Goal: Task Accomplishment & Management: Manage account settings

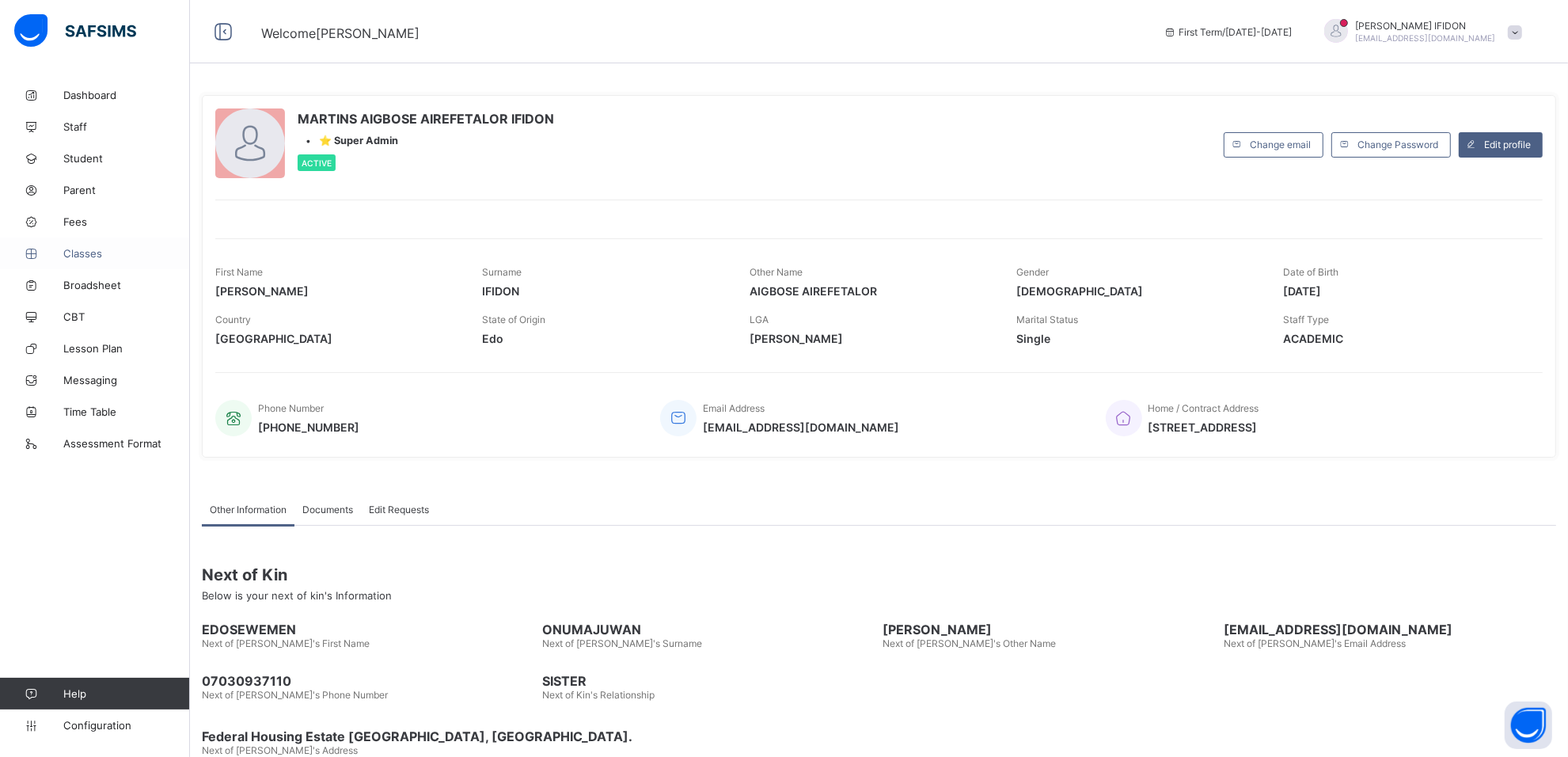
click at [89, 254] on span "Classes" at bounding box center [126, 254] width 126 height 12
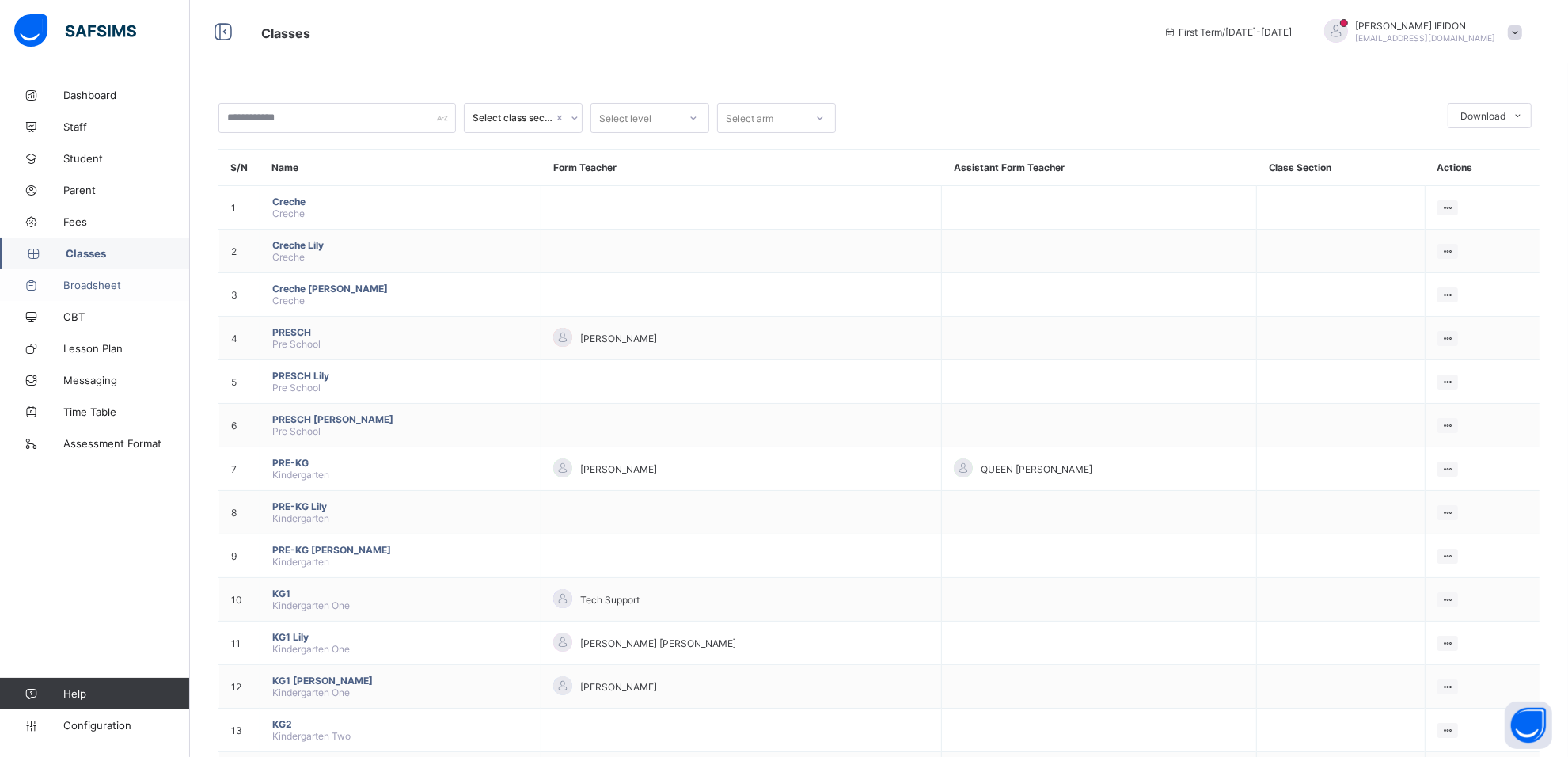
click at [100, 293] on link "Broadsheet" at bounding box center [95, 285] width 190 height 32
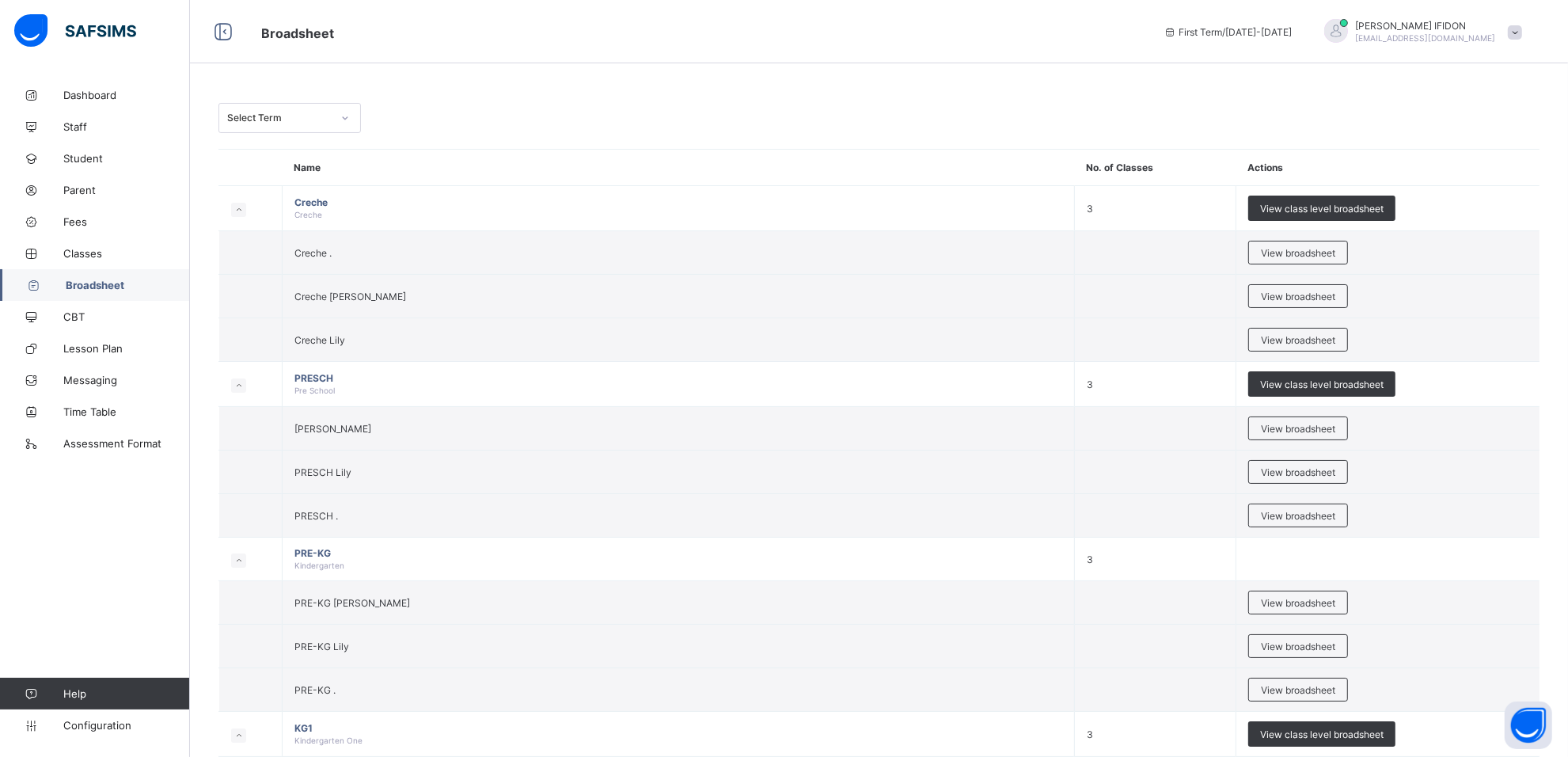
click at [340, 115] on icon at bounding box center [345, 118] width 10 height 16
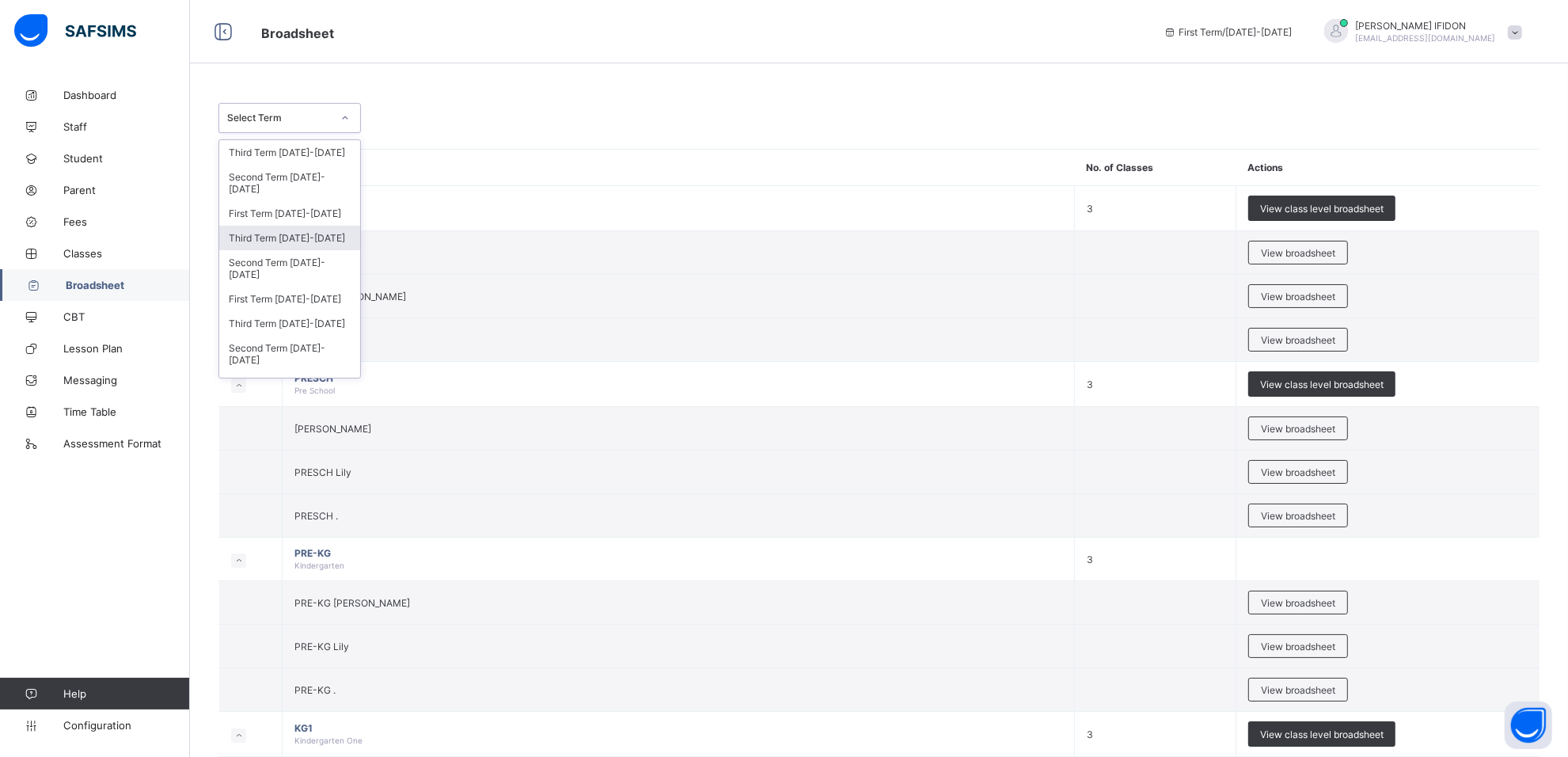
click at [338, 225] on div "Third Term 2024-2025" at bounding box center [290, 238] width 141 height 25
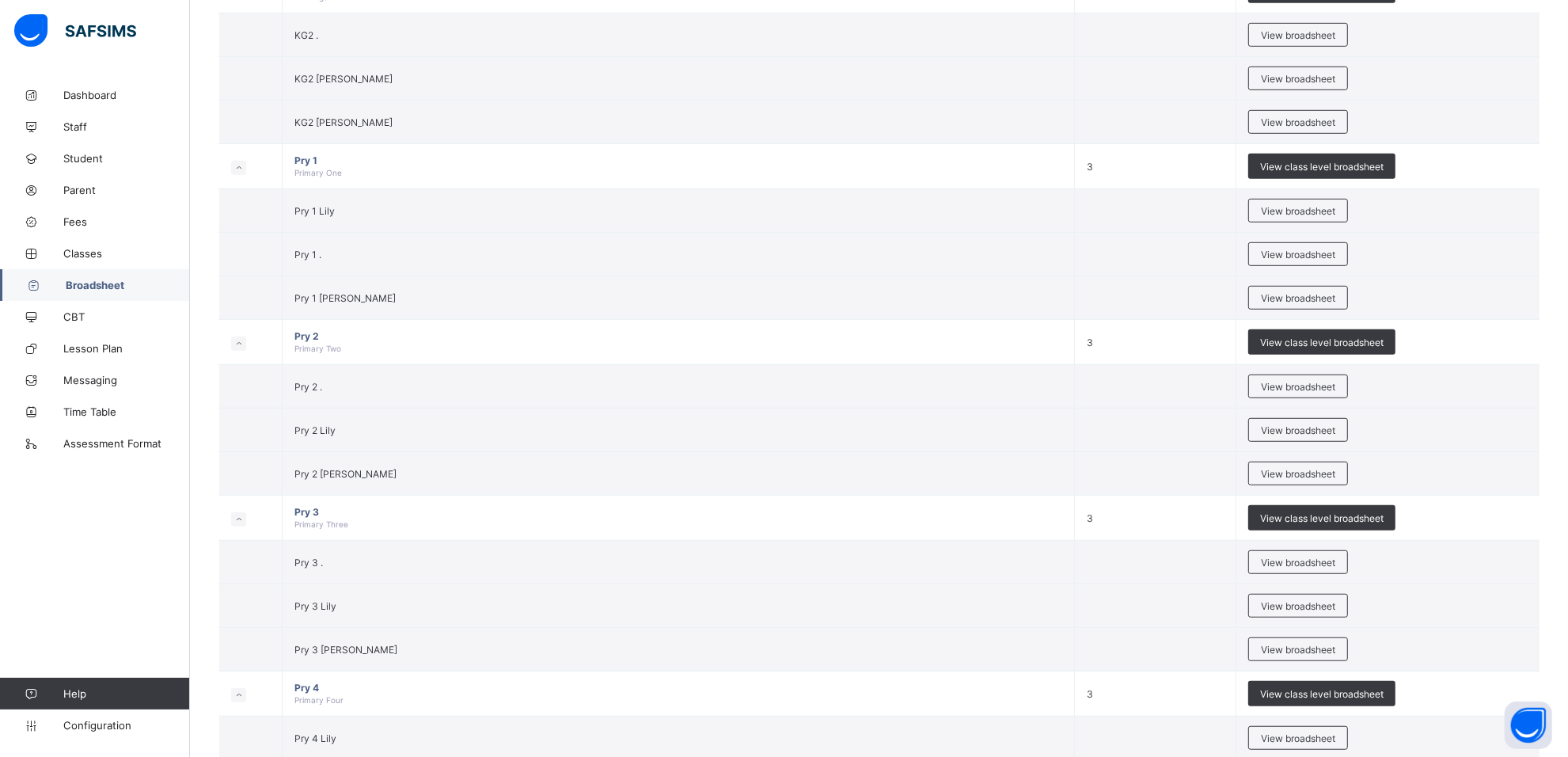
scroll to position [922, 0]
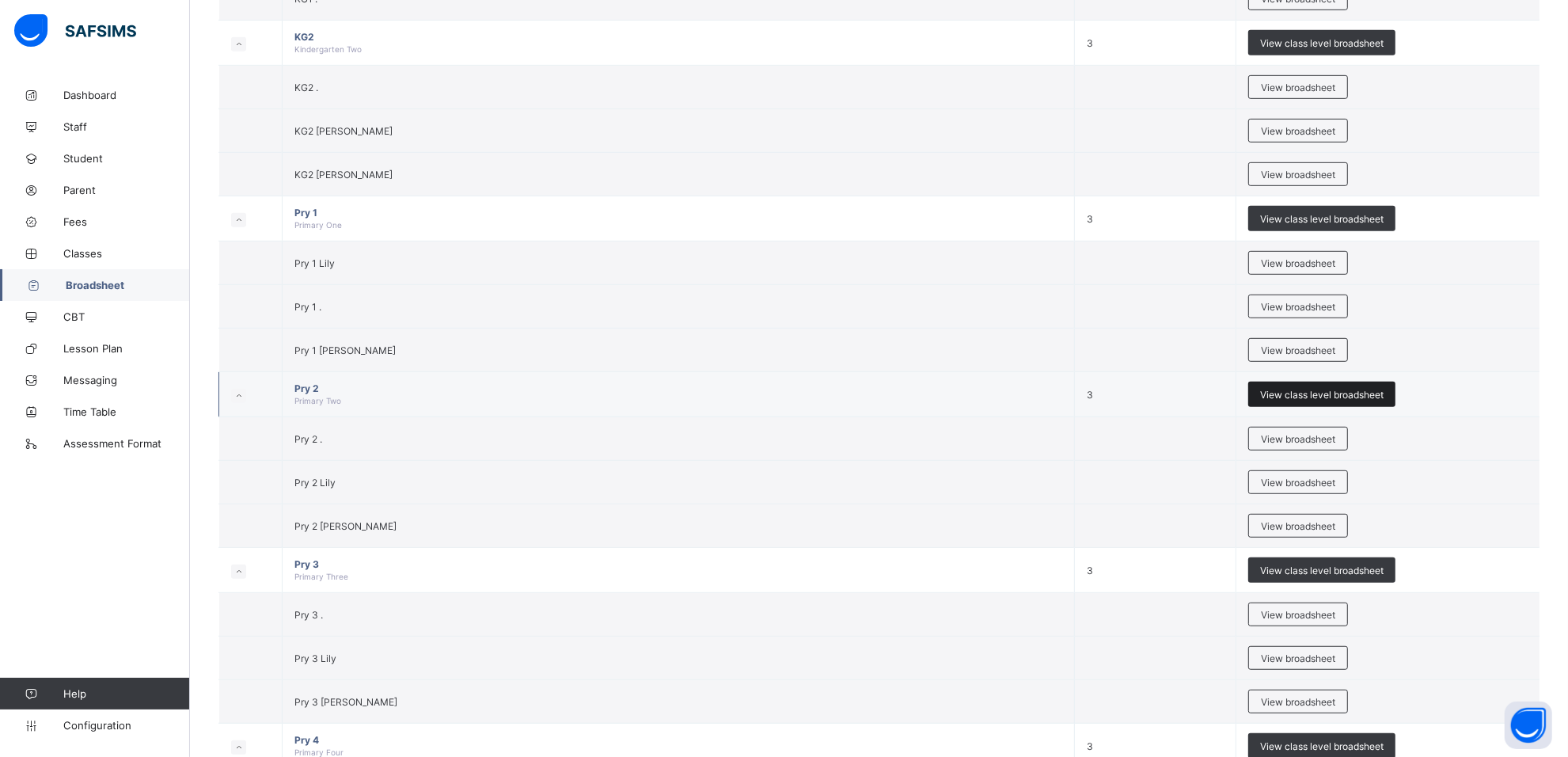
click at [1346, 393] on span "View class level broadsheet" at bounding box center [1322, 394] width 124 height 11
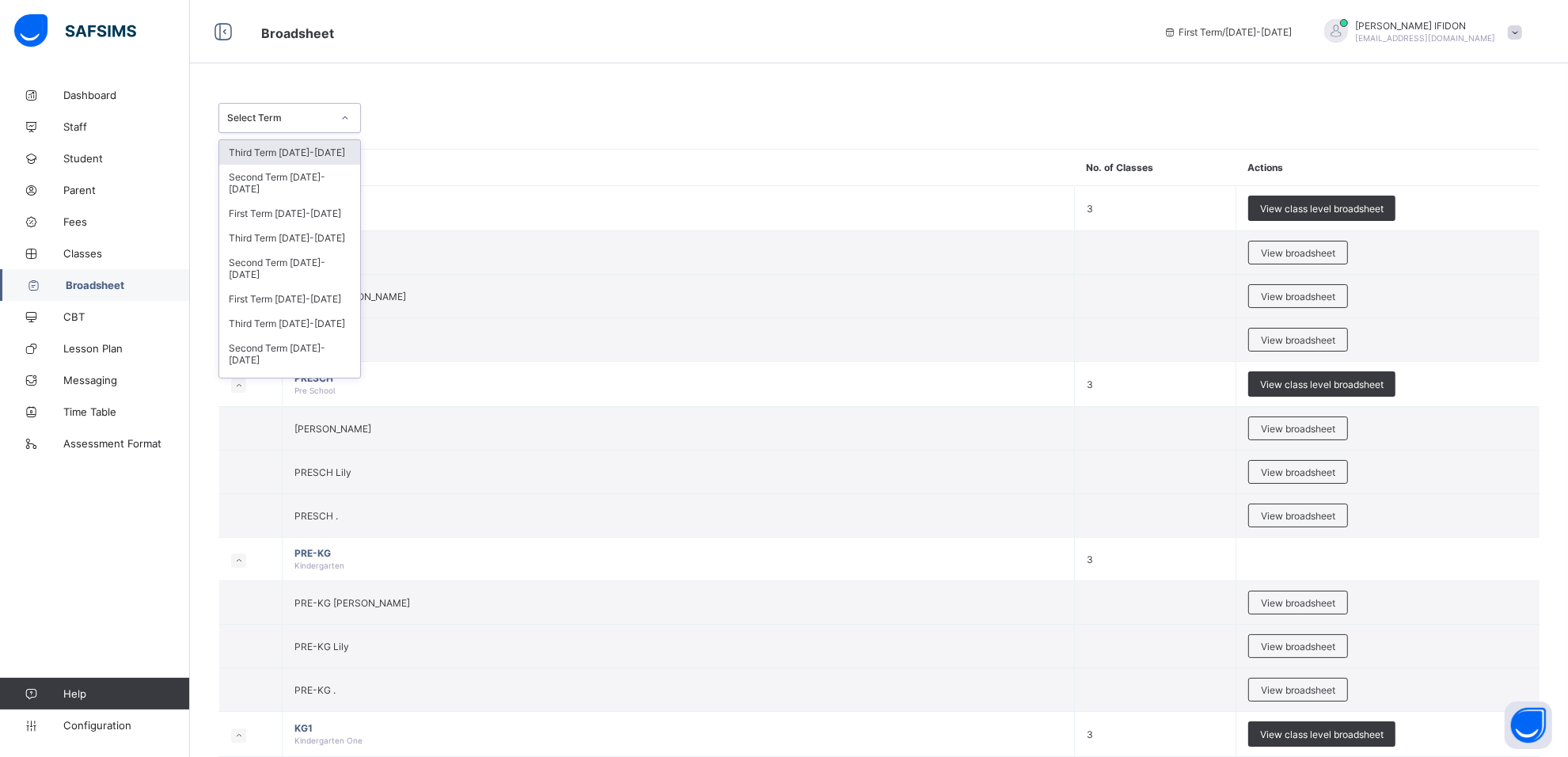
click at [342, 127] on div at bounding box center [345, 117] width 27 height 26
click at [337, 226] on div "Third Term 2024-2025" at bounding box center [290, 238] width 141 height 25
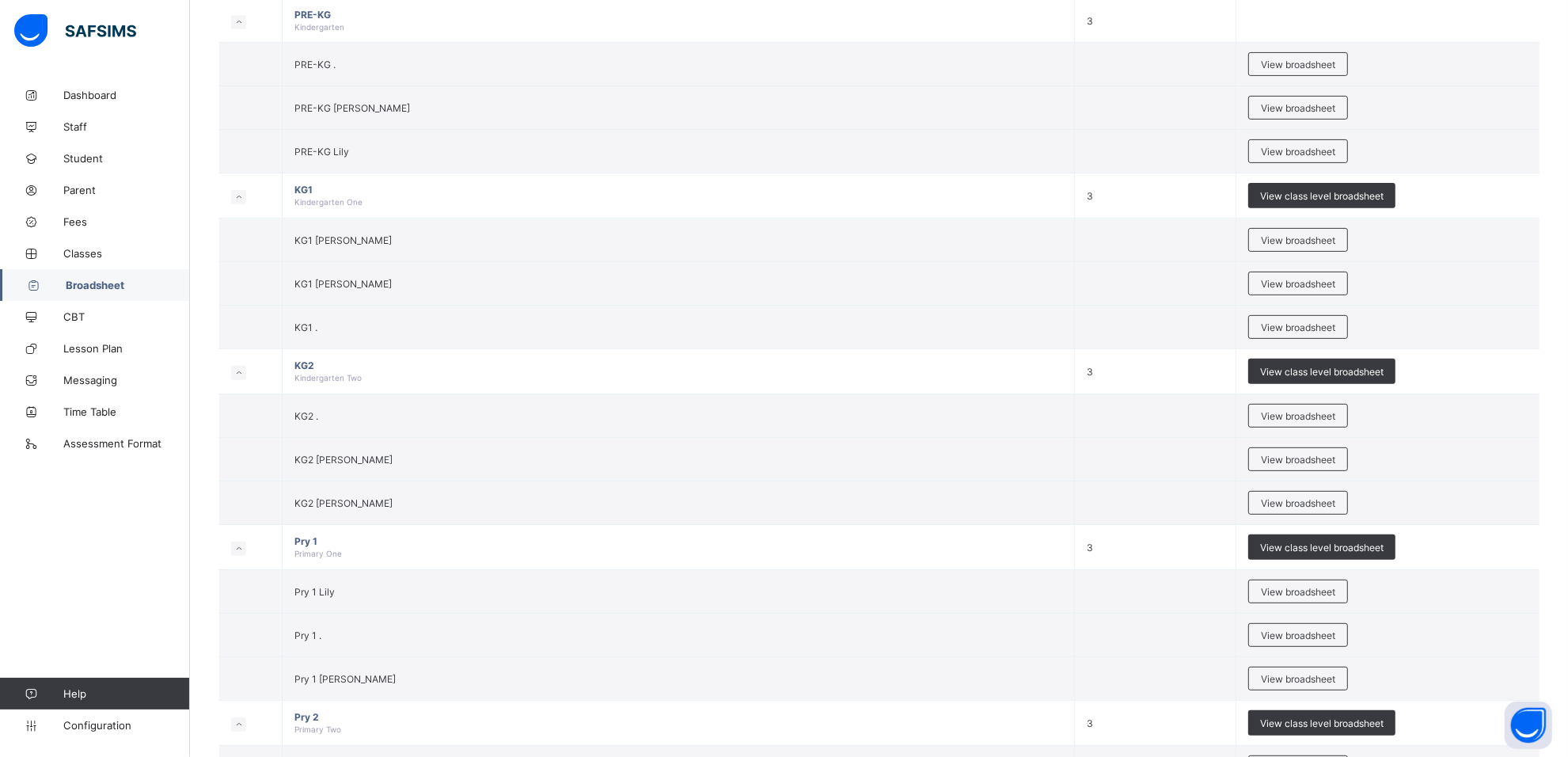
scroll to position [890, 0]
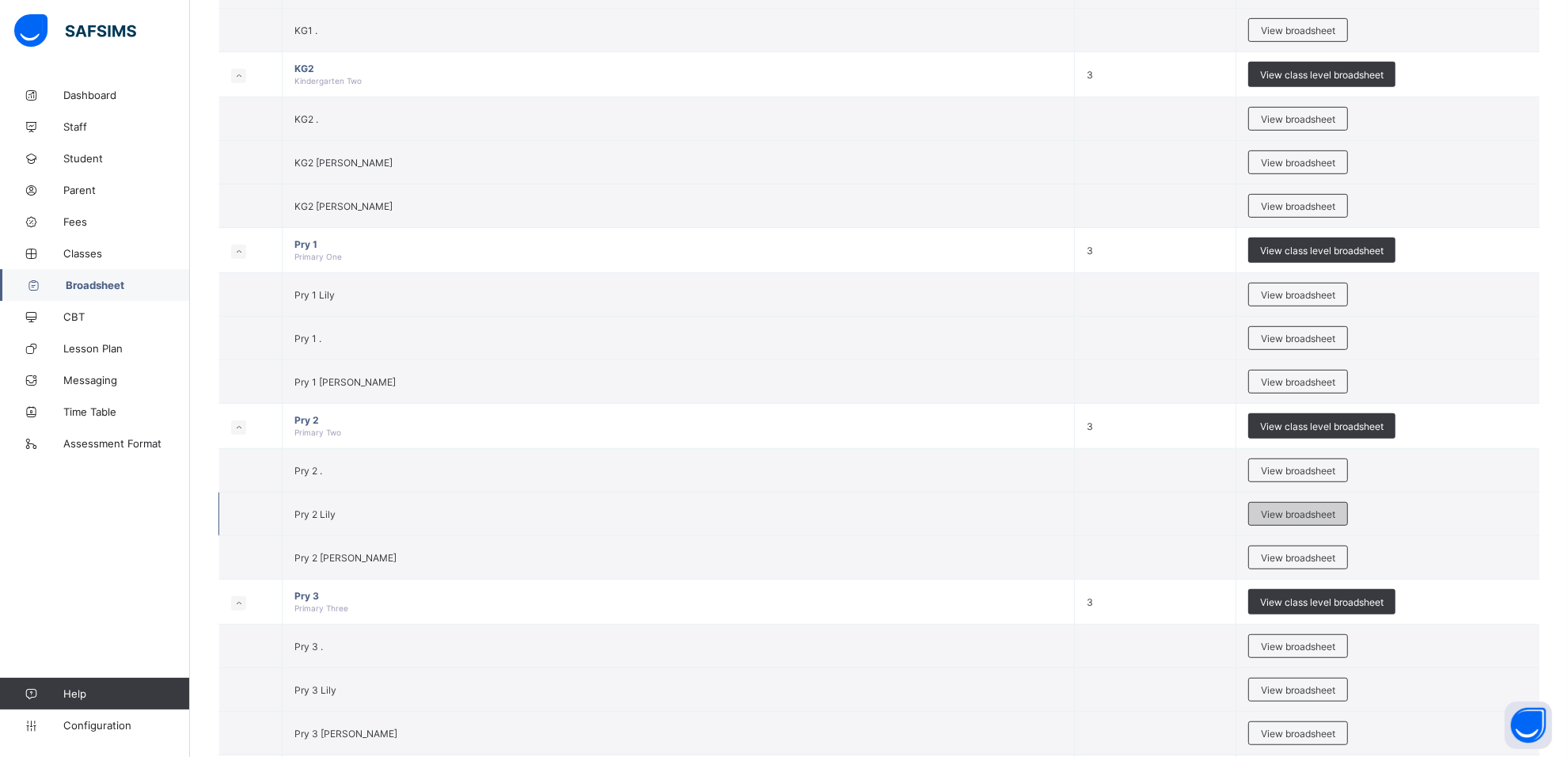
click at [1299, 520] on span "View broadsheet" at bounding box center [1299, 513] width 74 height 11
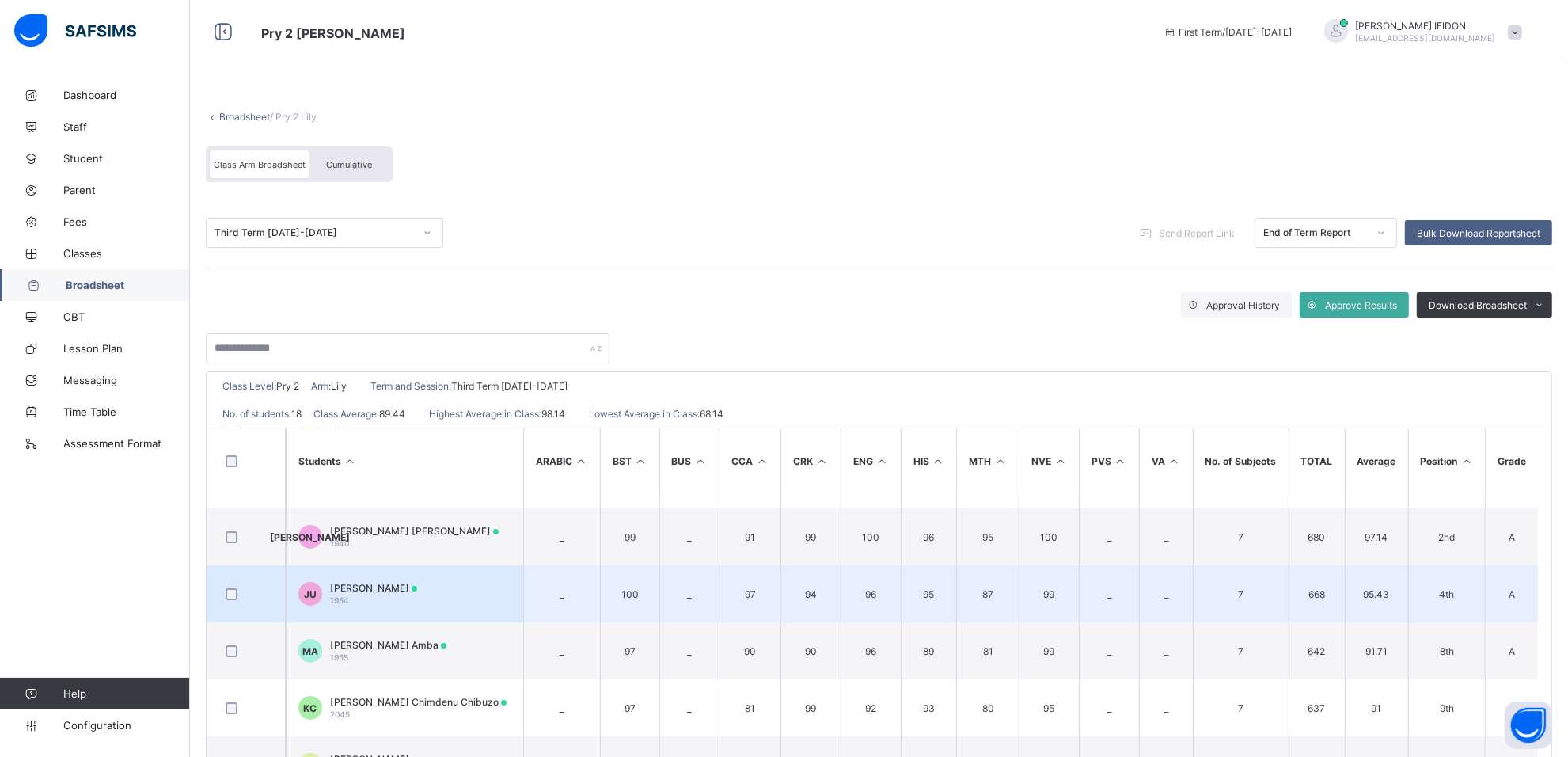
scroll to position [198, 0]
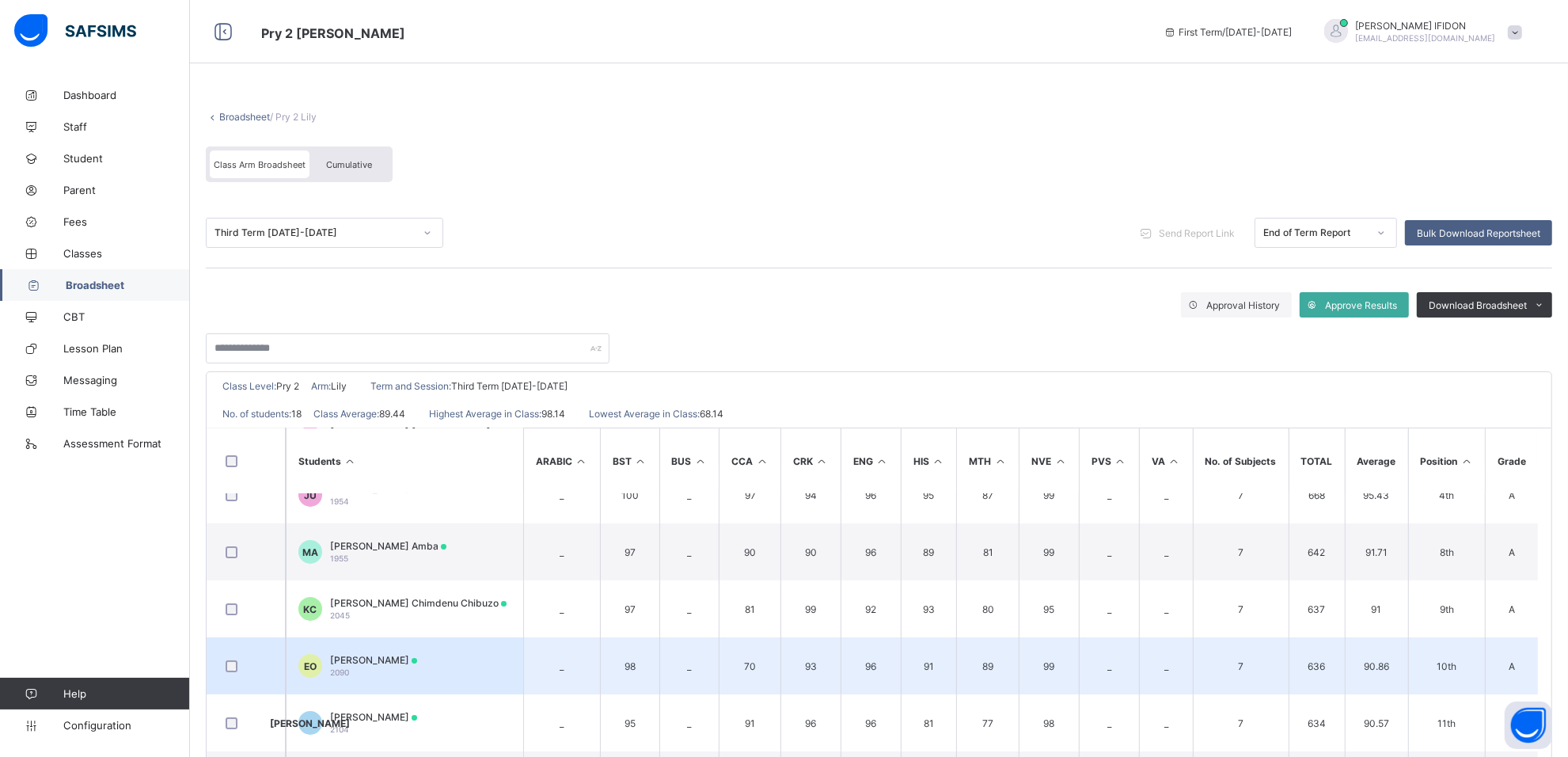
click at [417, 655] on span "Emmanuel Oluwadarasimi Olufuwa" at bounding box center [374, 659] width 87 height 11
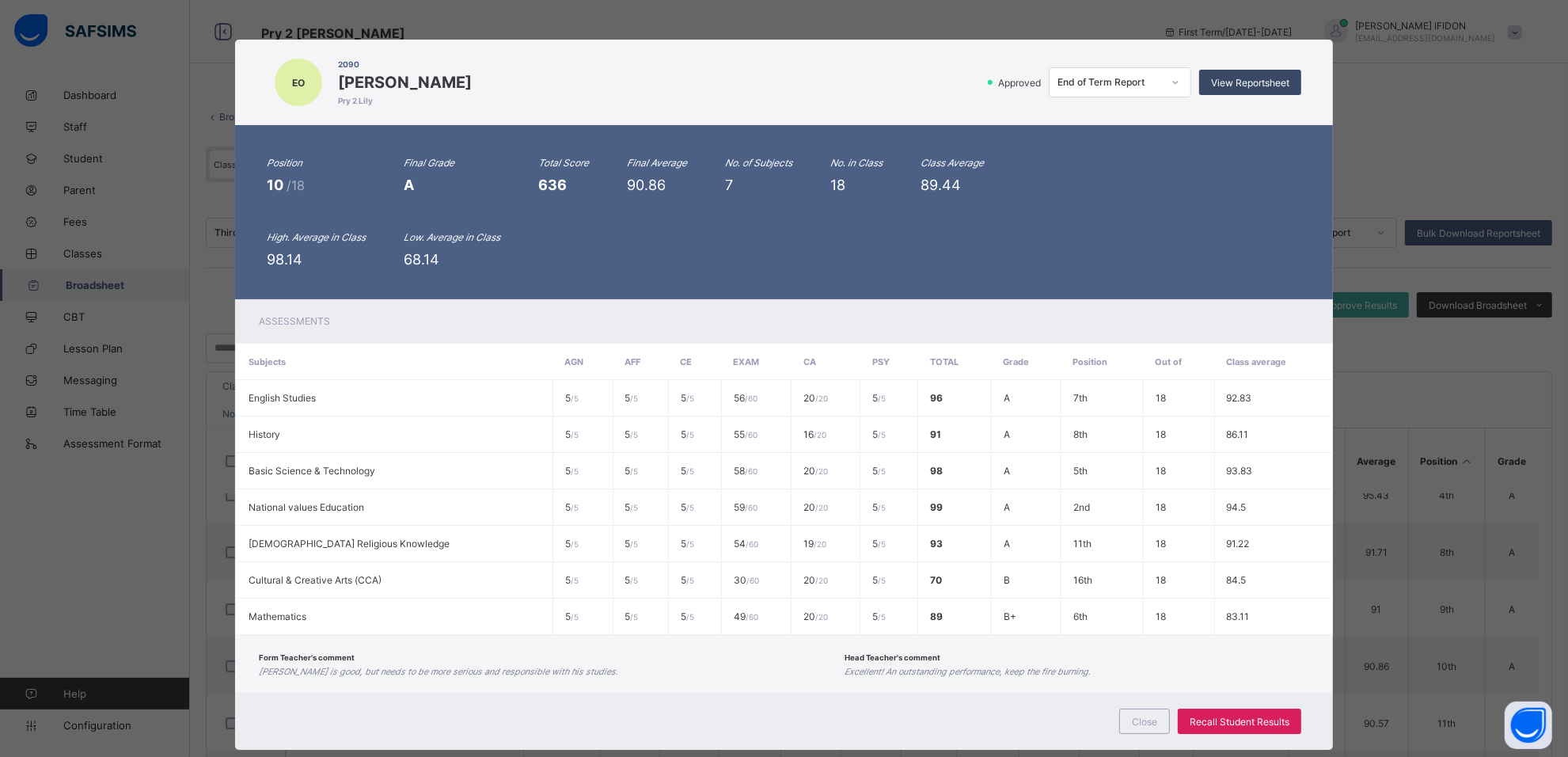
click at [1261, 84] on span "View Reportsheet" at bounding box center [1250, 82] width 79 height 11
click at [1125, 716] on div "Close" at bounding box center [1144, 721] width 50 height 26
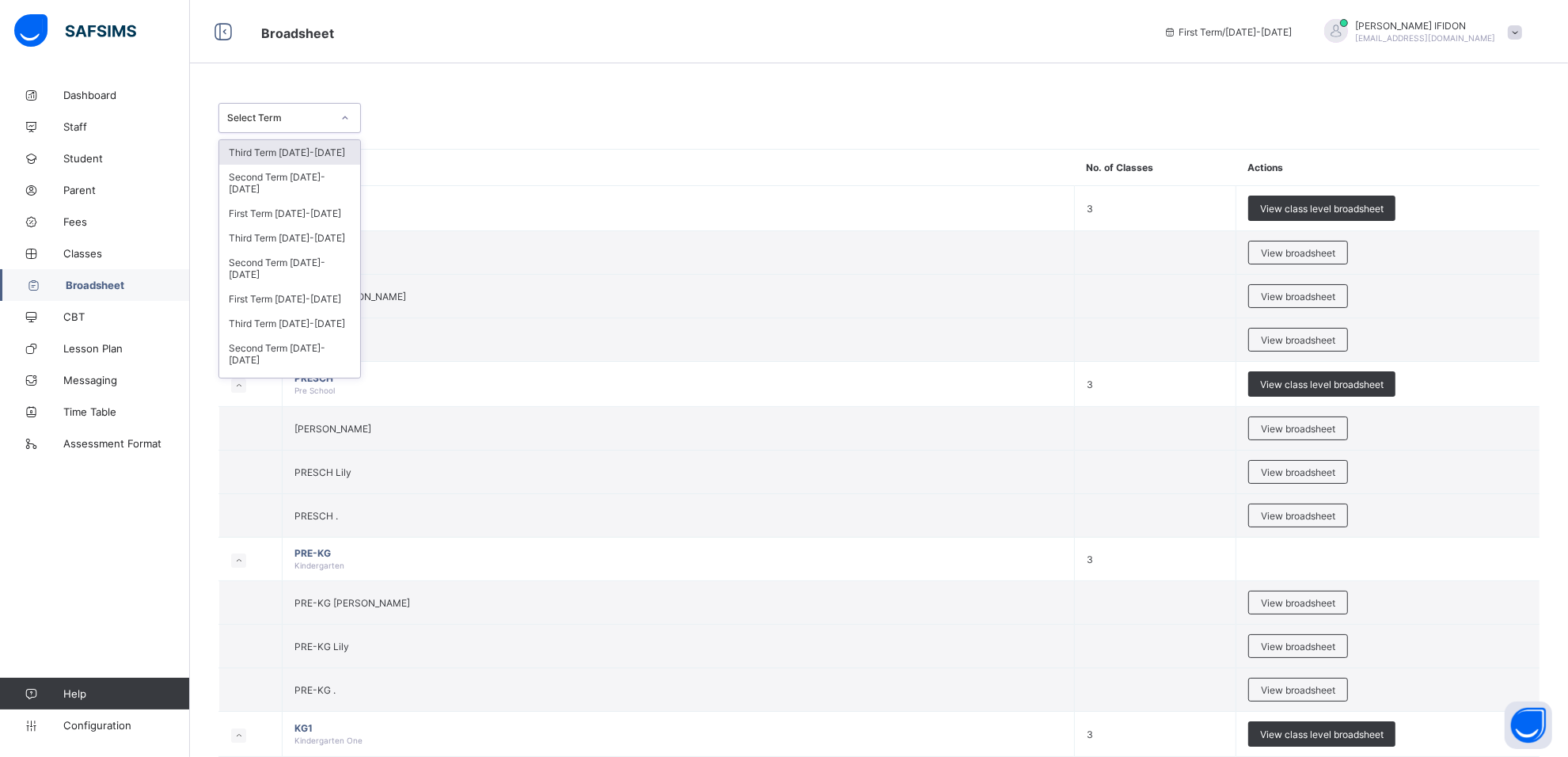
click at [338, 117] on div at bounding box center [345, 117] width 27 height 26
click at [321, 225] on div "Third Term 2024-2025" at bounding box center [290, 238] width 141 height 25
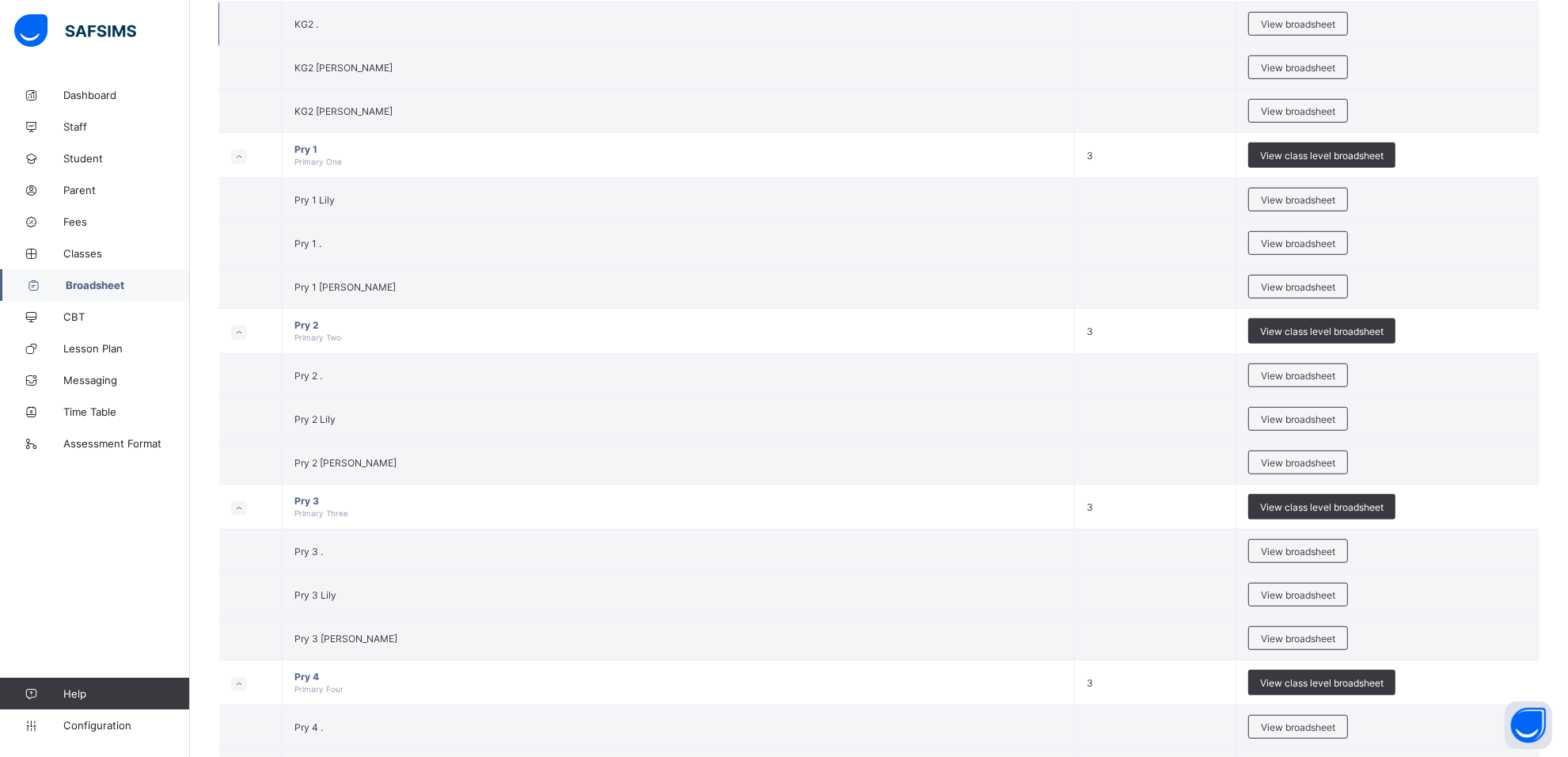
scroll to position [1187, 0]
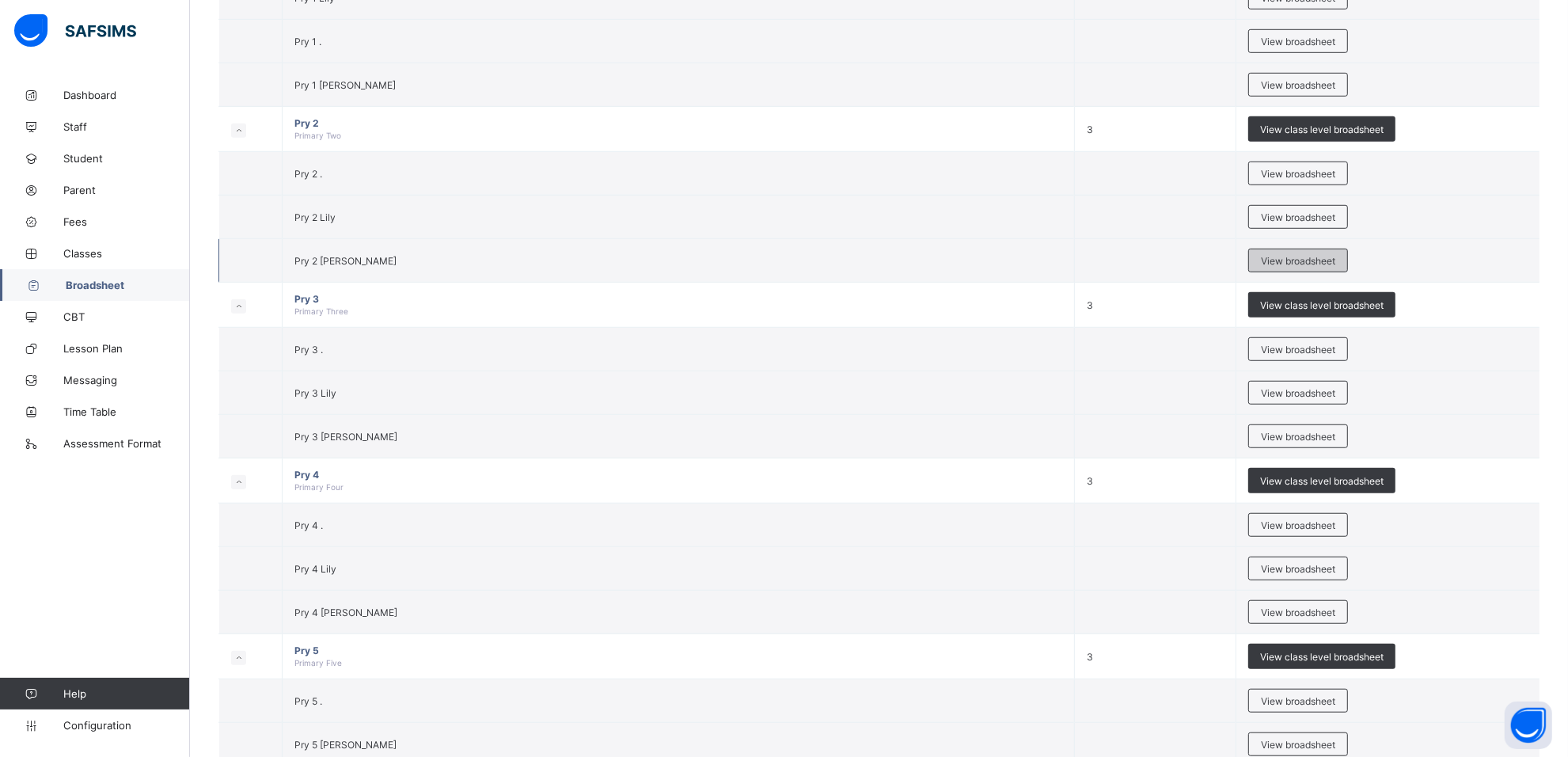
click at [1278, 257] on span "View broadsheet" at bounding box center [1299, 261] width 74 height 11
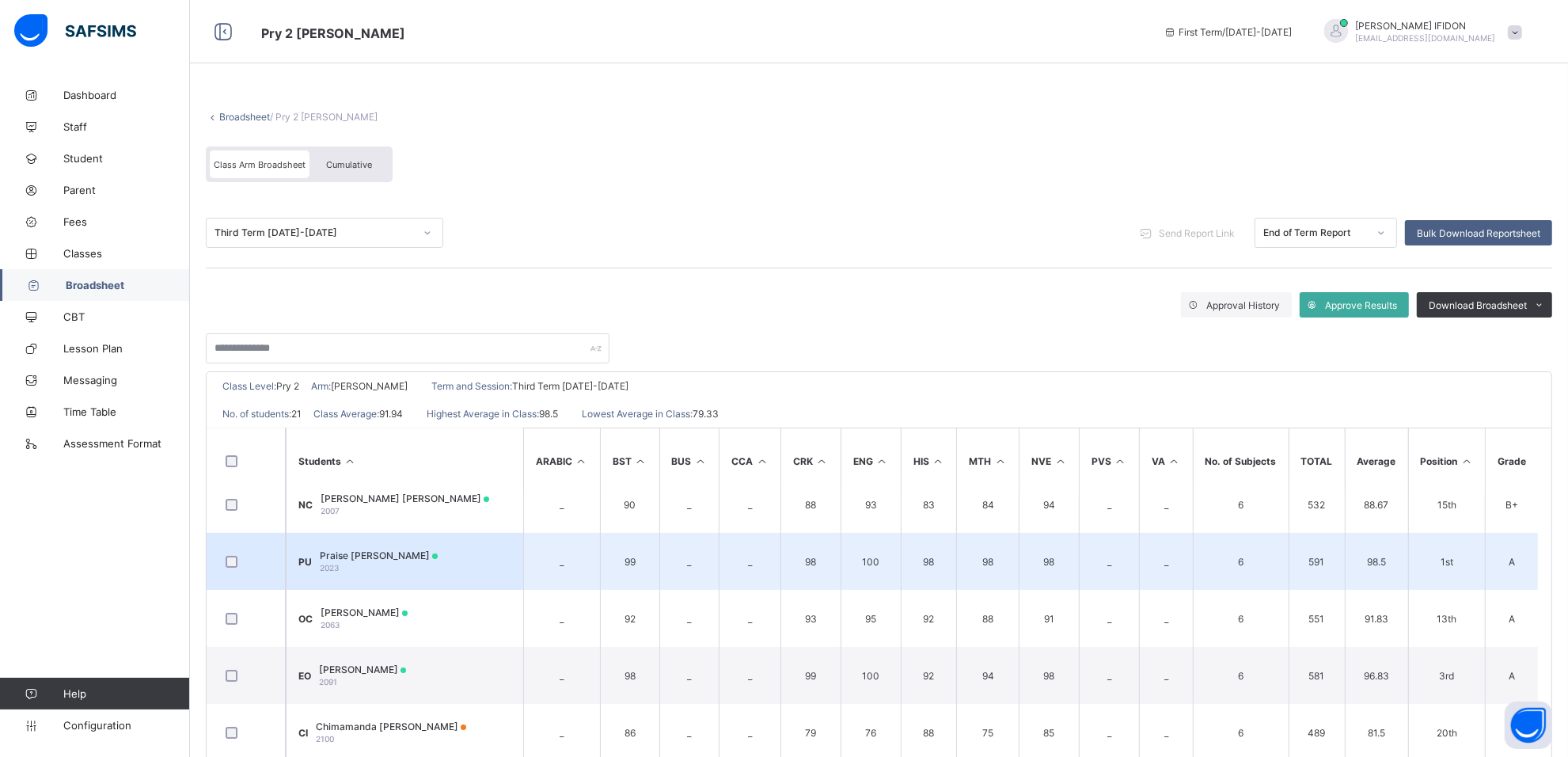
scroll to position [396, 0]
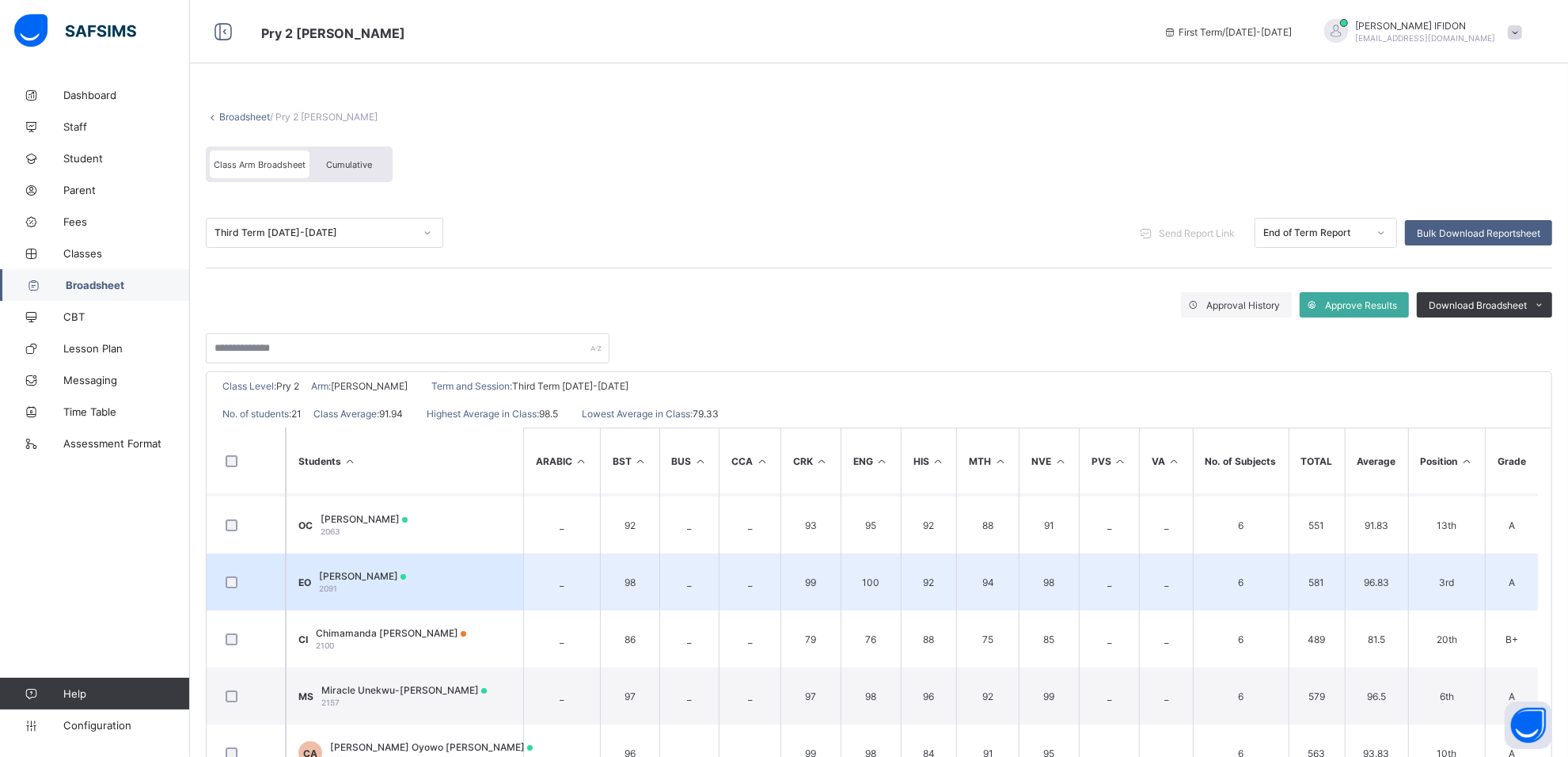
click at [406, 575] on span "Emmanuella Olufuwa Olufuwa" at bounding box center [362, 575] width 87 height 11
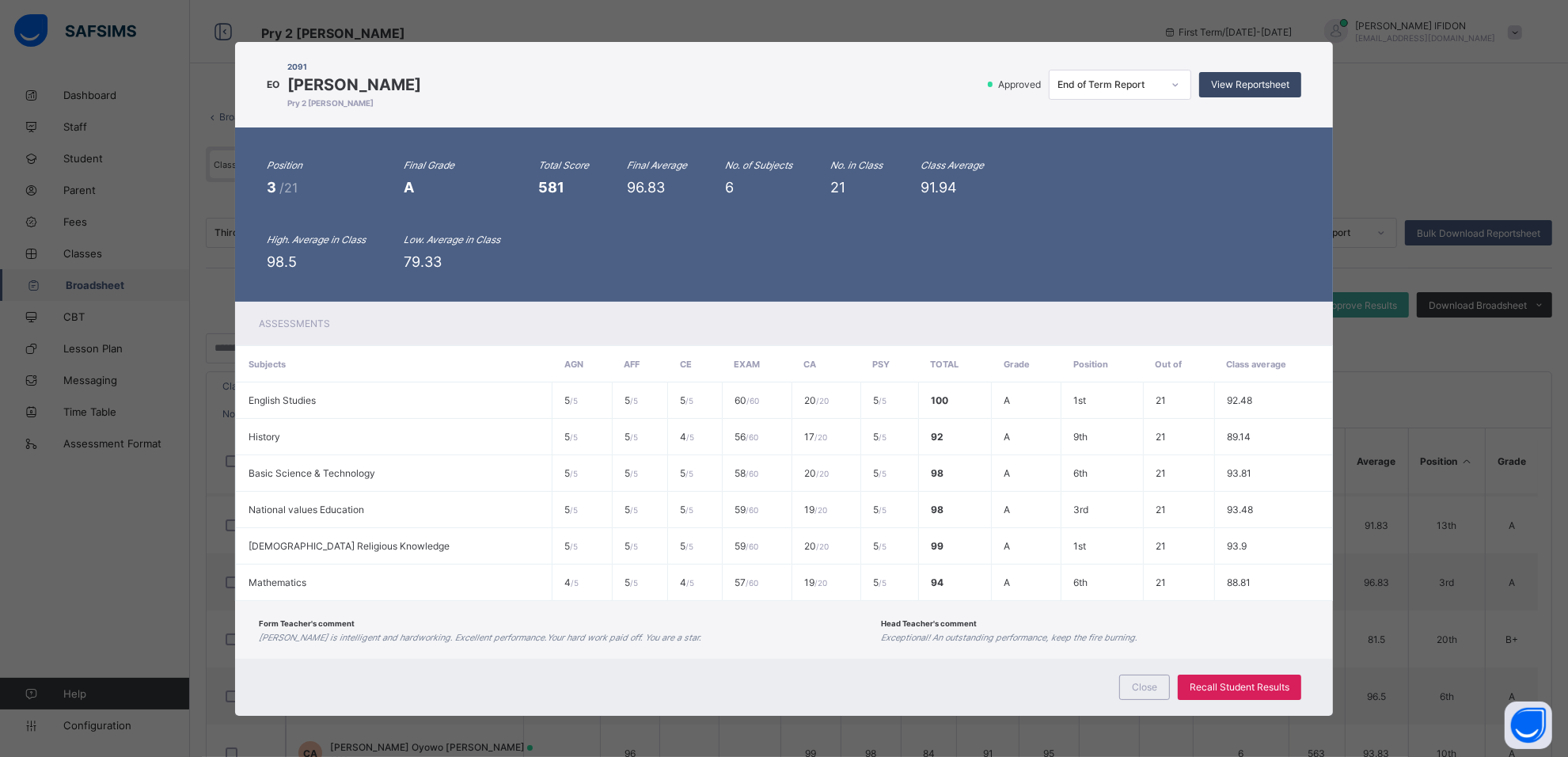
click at [1255, 90] on span "View Reportsheet" at bounding box center [1250, 84] width 79 height 11
click at [1134, 686] on div "Close" at bounding box center [1144, 687] width 50 height 26
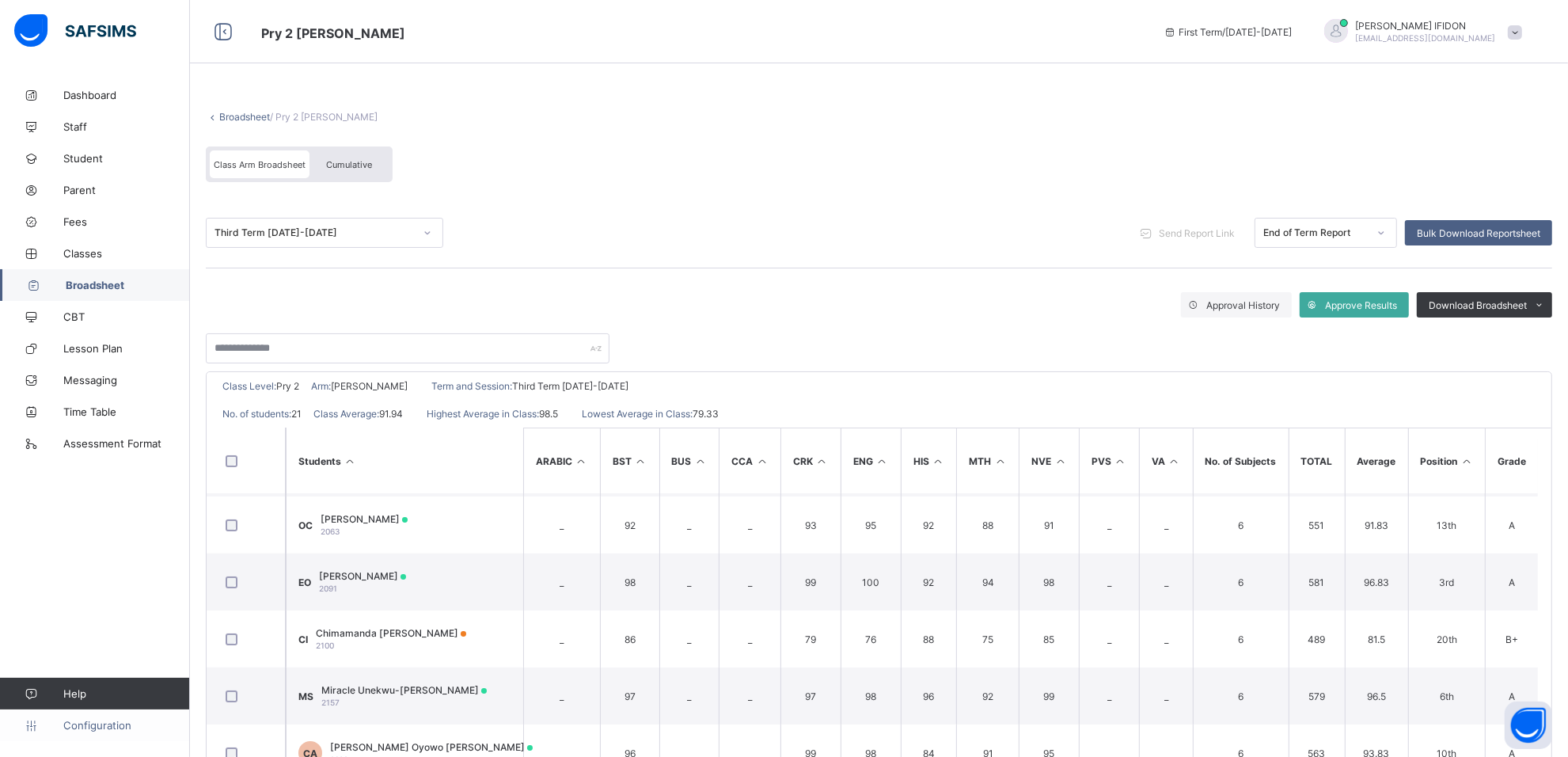
click at [110, 726] on span "Configuration" at bounding box center [126, 725] width 126 height 12
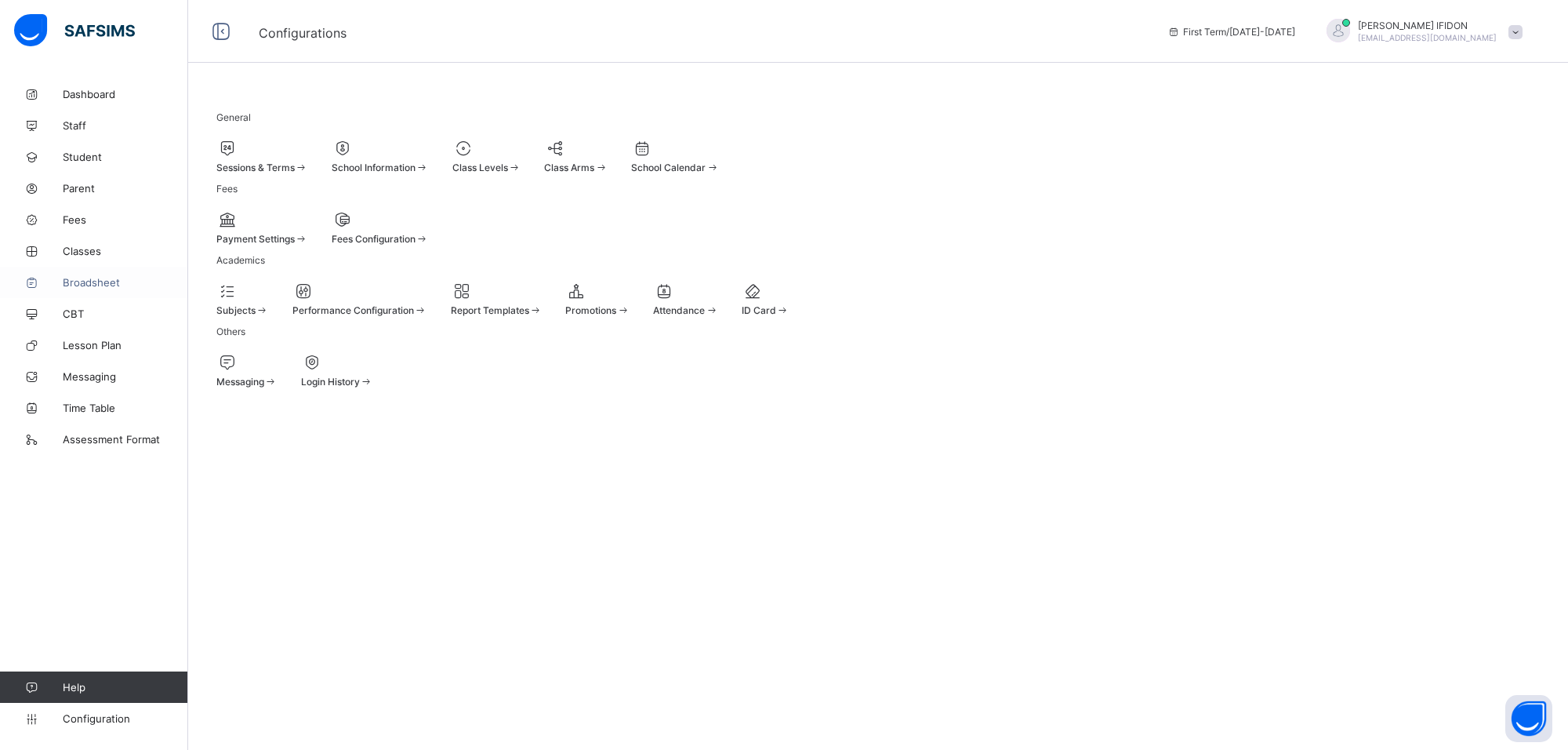
click at [88, 280] on span "Broadsheet" at bounding box center [125, 282] width 125 height 12
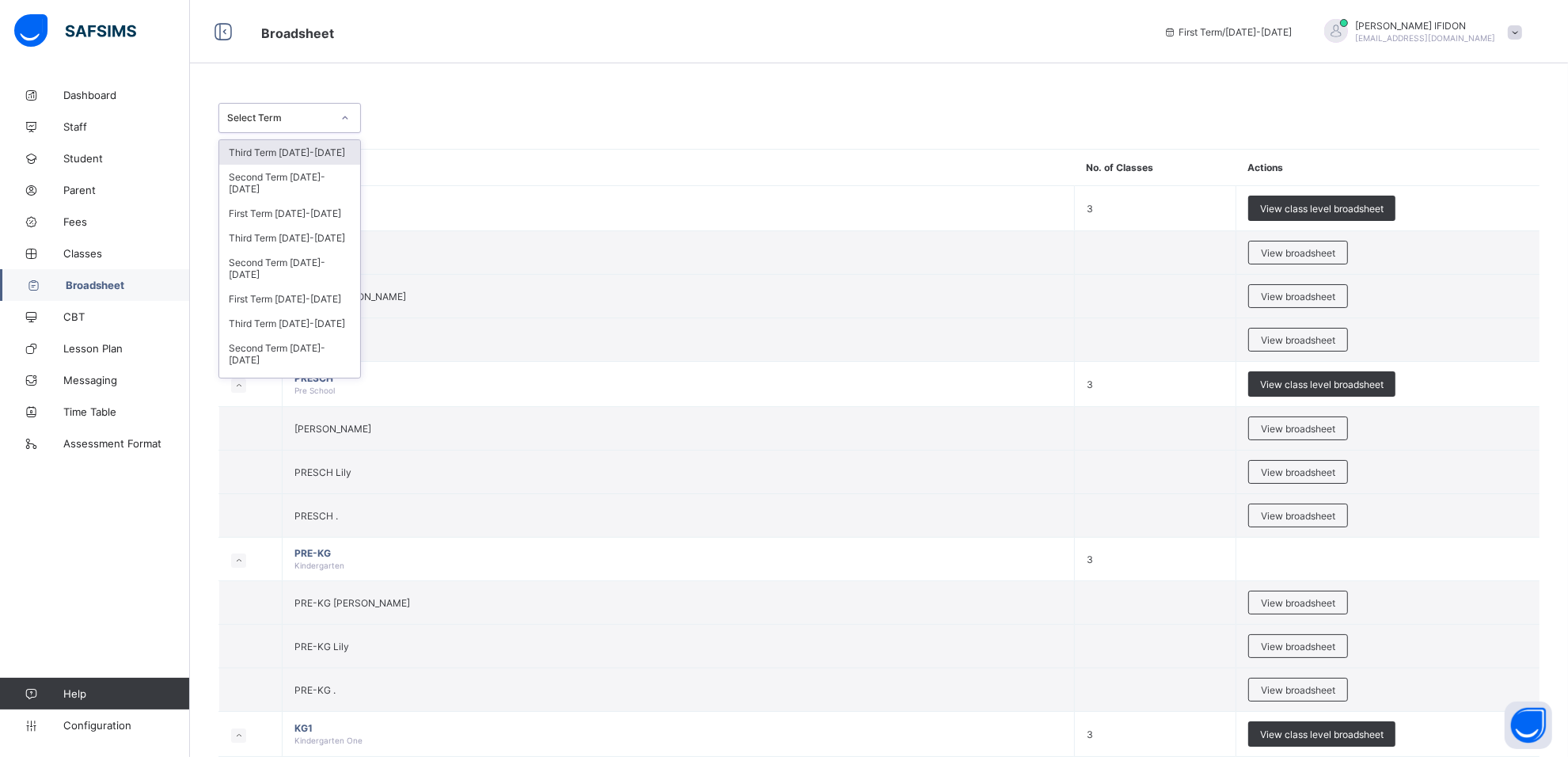
click at [342, 112] on icon at bounding box center [345, 118] width 10 height 16
click at [298, 225] on div "Third Term 2024-2025" at bounding box center [290, 238] width 141 height 25
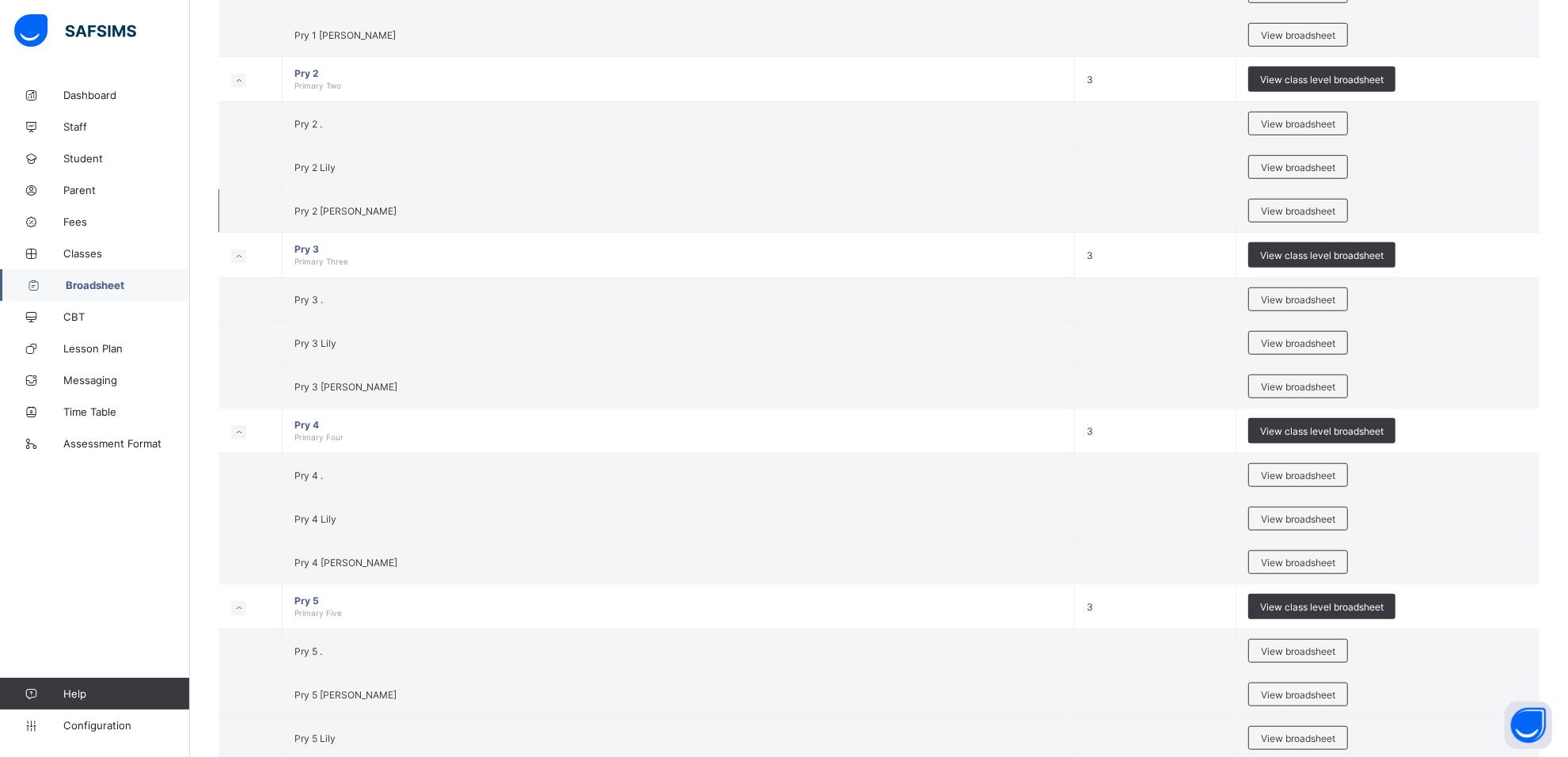
scroll to position [1417, 0]
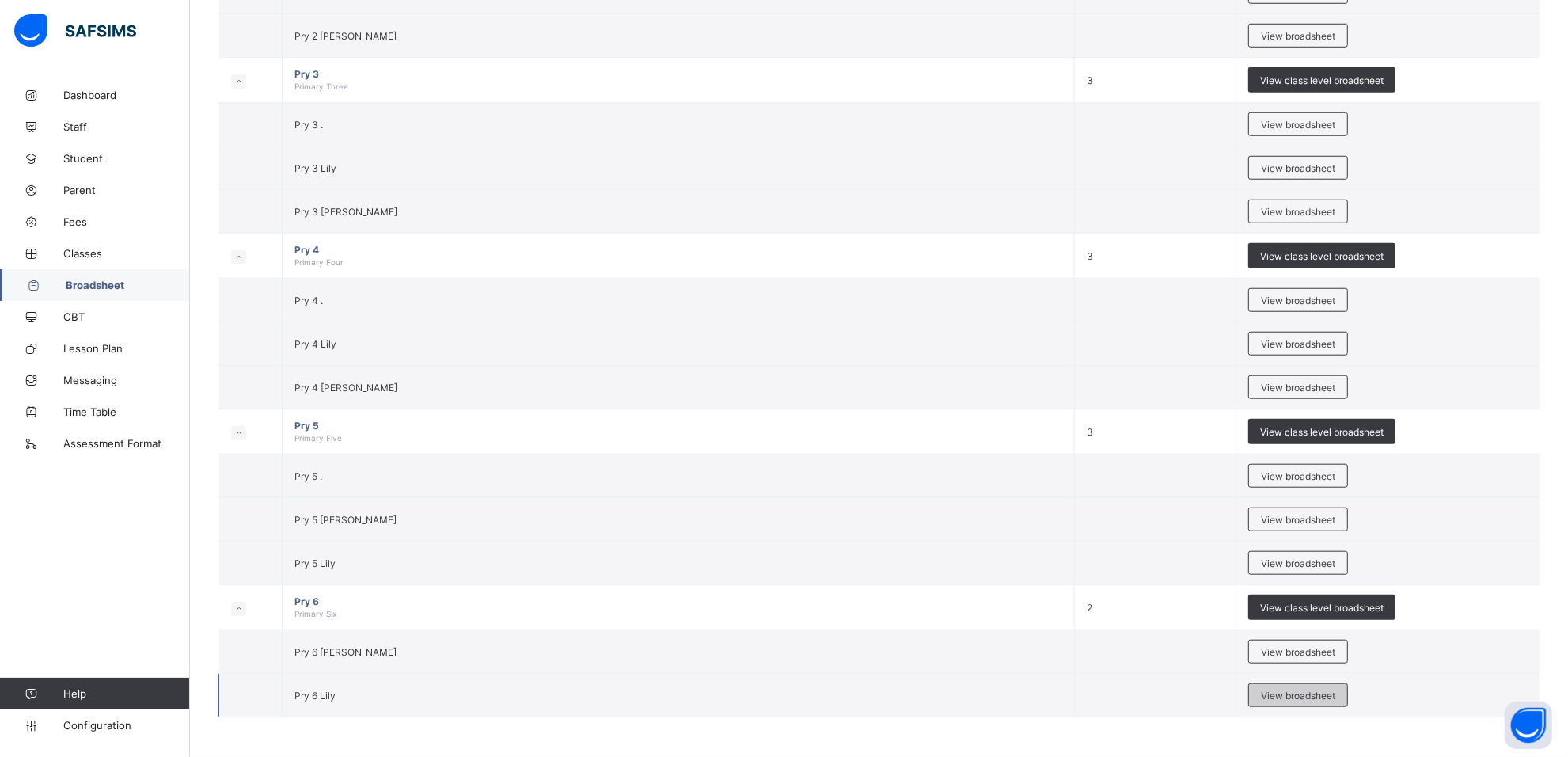
click at [1320, 698] on span "View broadsheet" at bounding box center [1299, 695] width 74 height 11
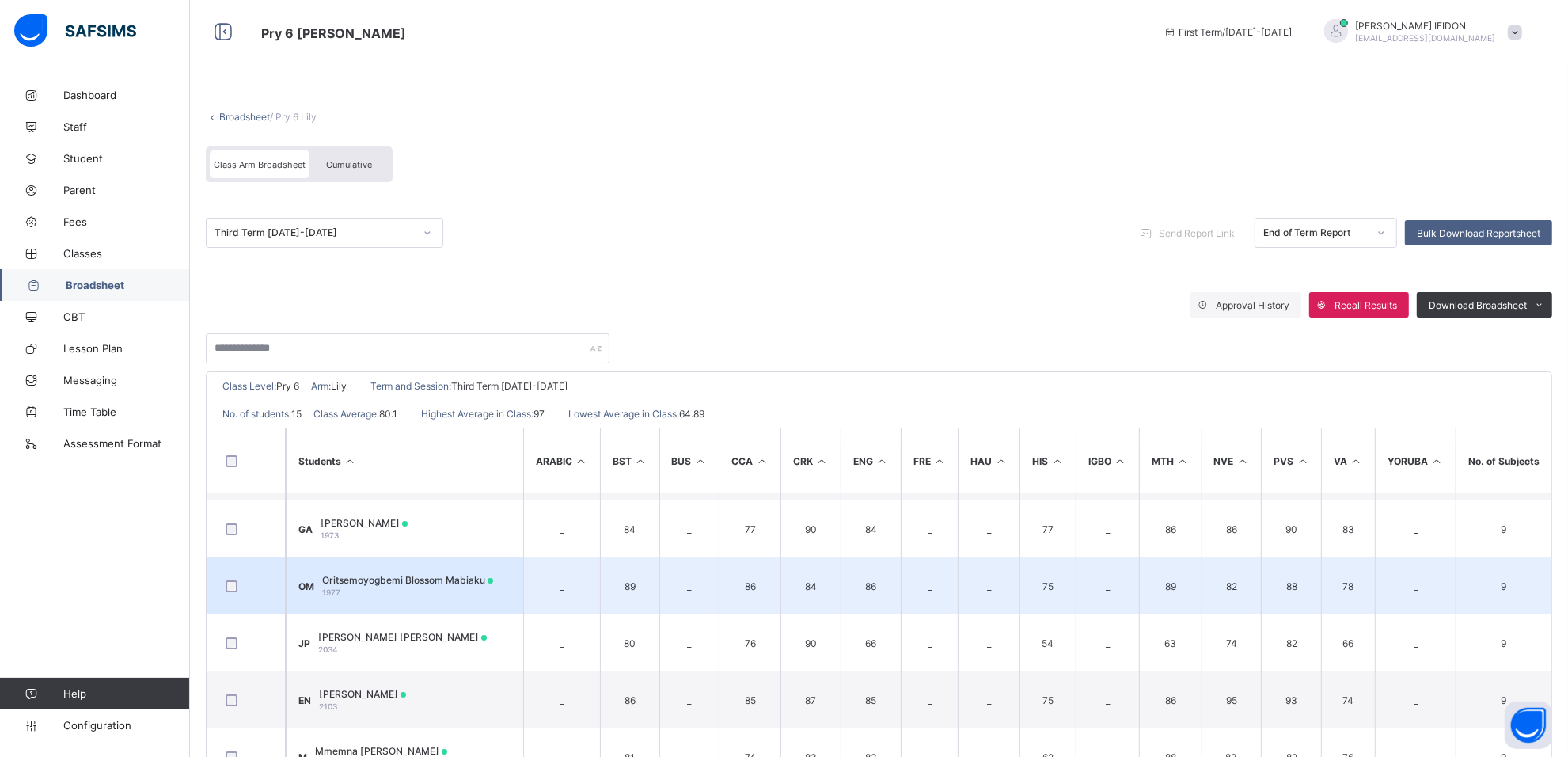
scroll to position [198, 0]
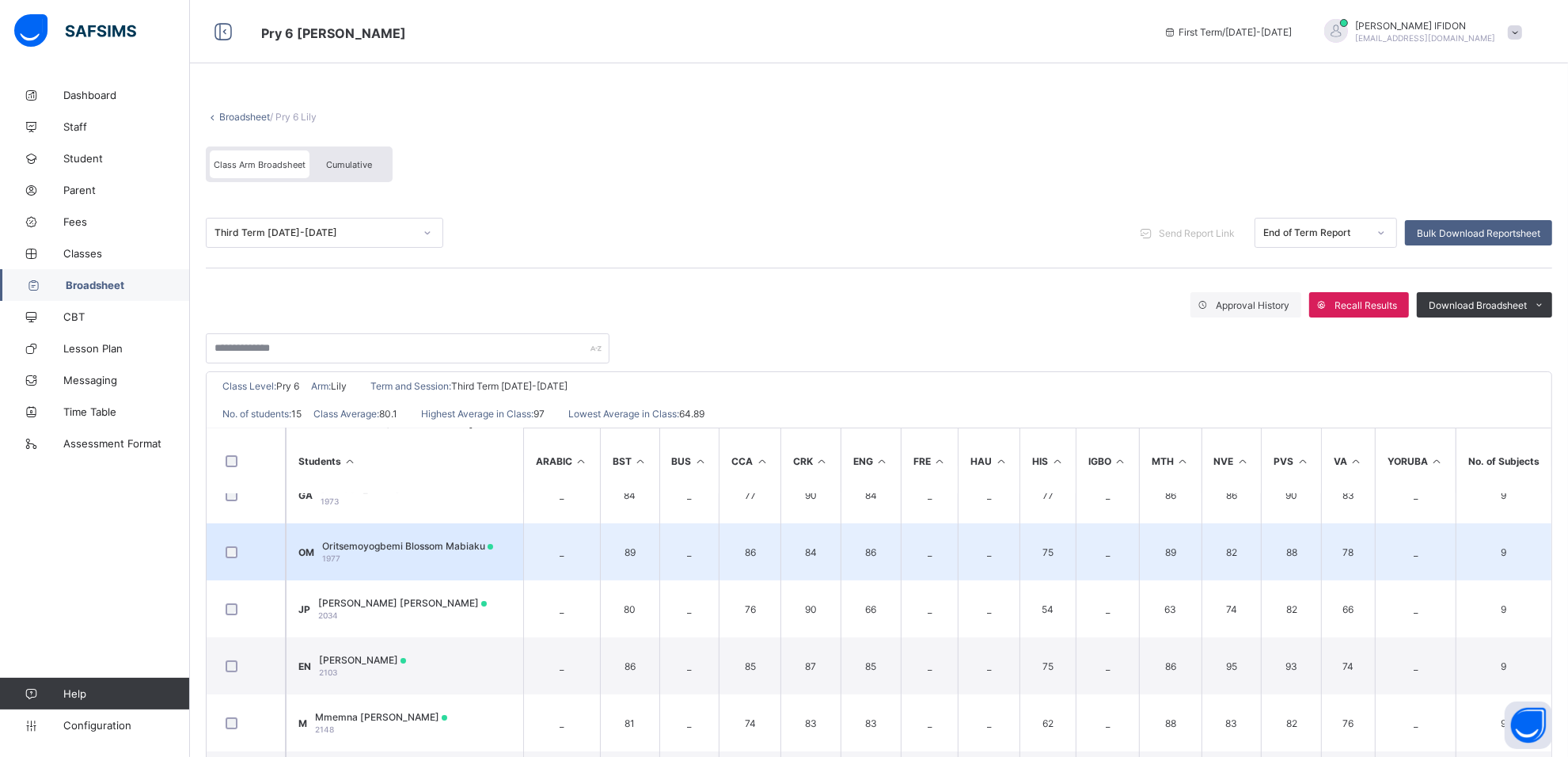
click at [413, 542] on span "Oritsemoyogbemi Blossom Mabiaku" at bounding box center [408, 545] width 171 height 11
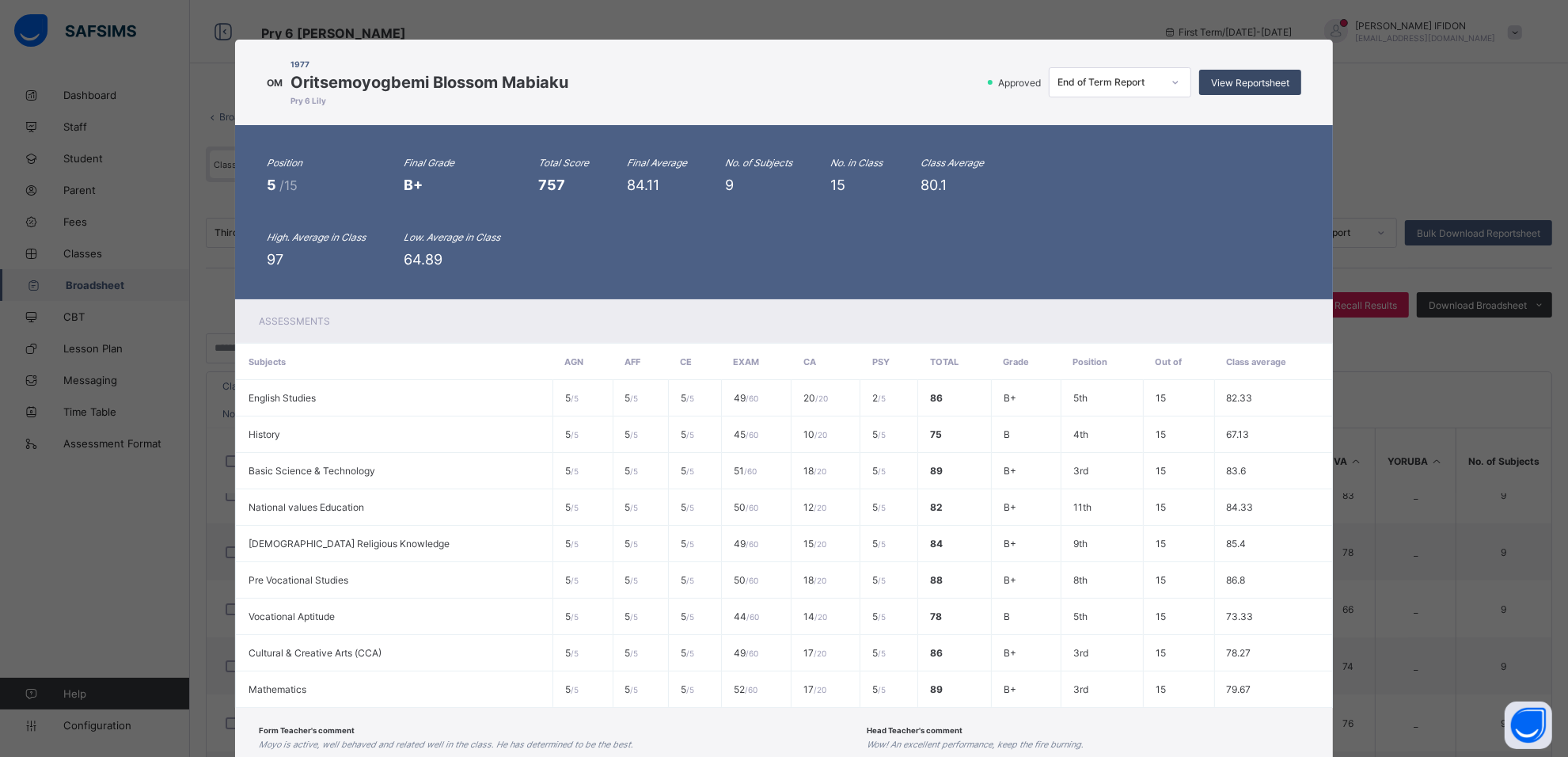
click at [1257, 75] on div "View Reportsheet" at bounding box center [1251, 82] width 102 height 26
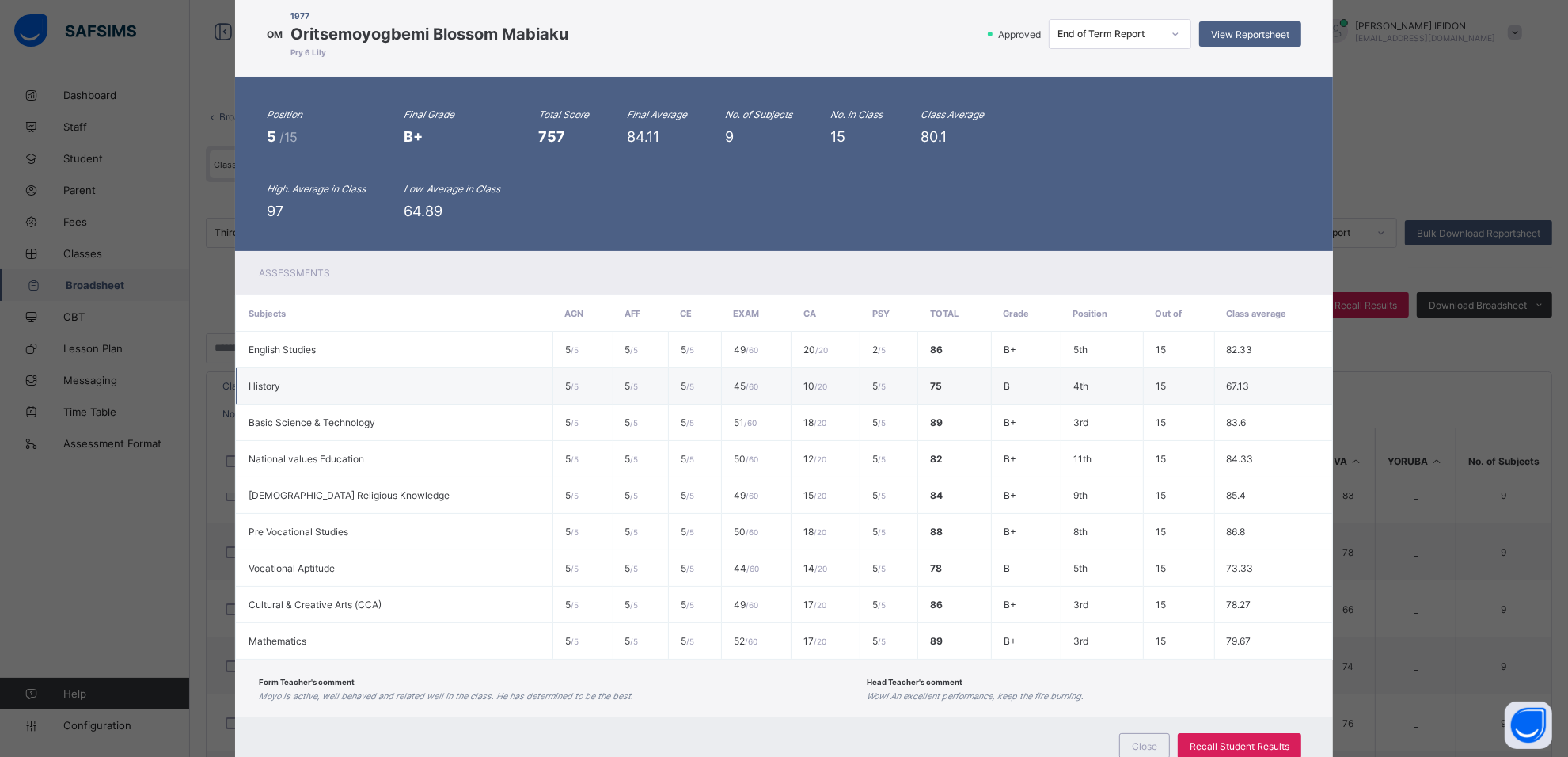
scroll to position [95, 0]
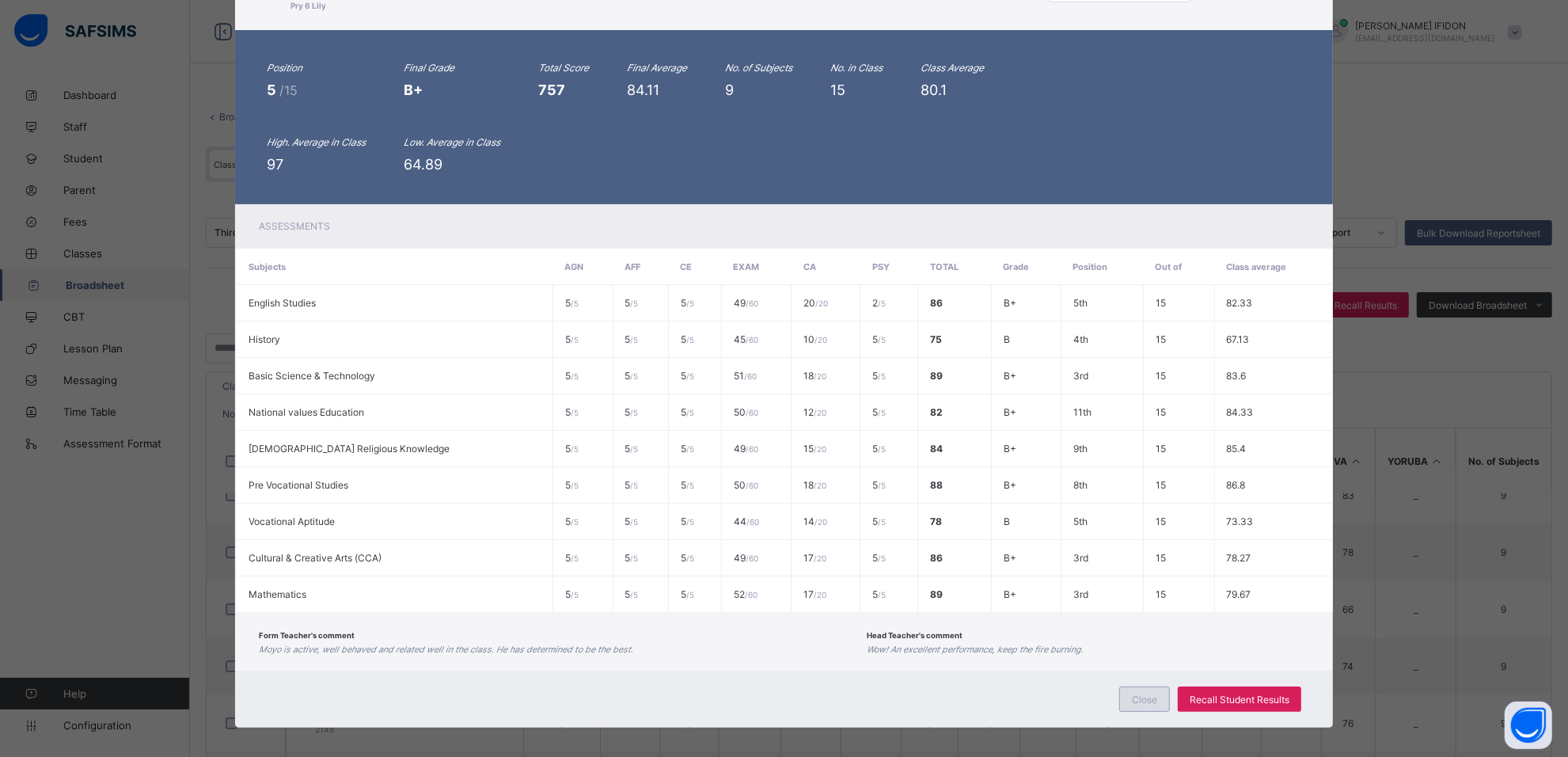
click at [1148, 693] on span "Close" at bounding box center [1145, 699] width 26 height 11
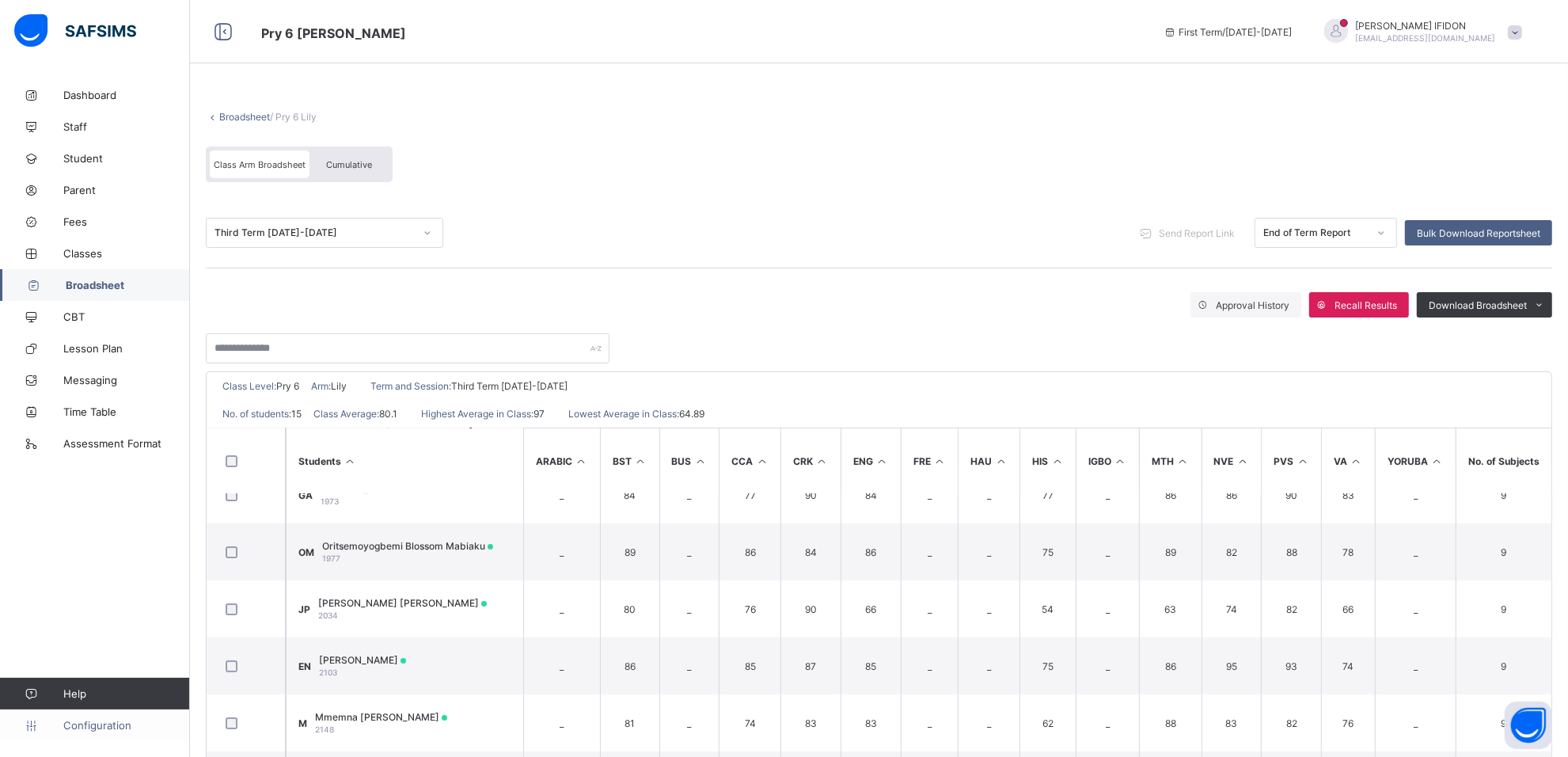
click at [142, 729] on span "Configuration" at bounding box center [126, 725] width 126 height 12
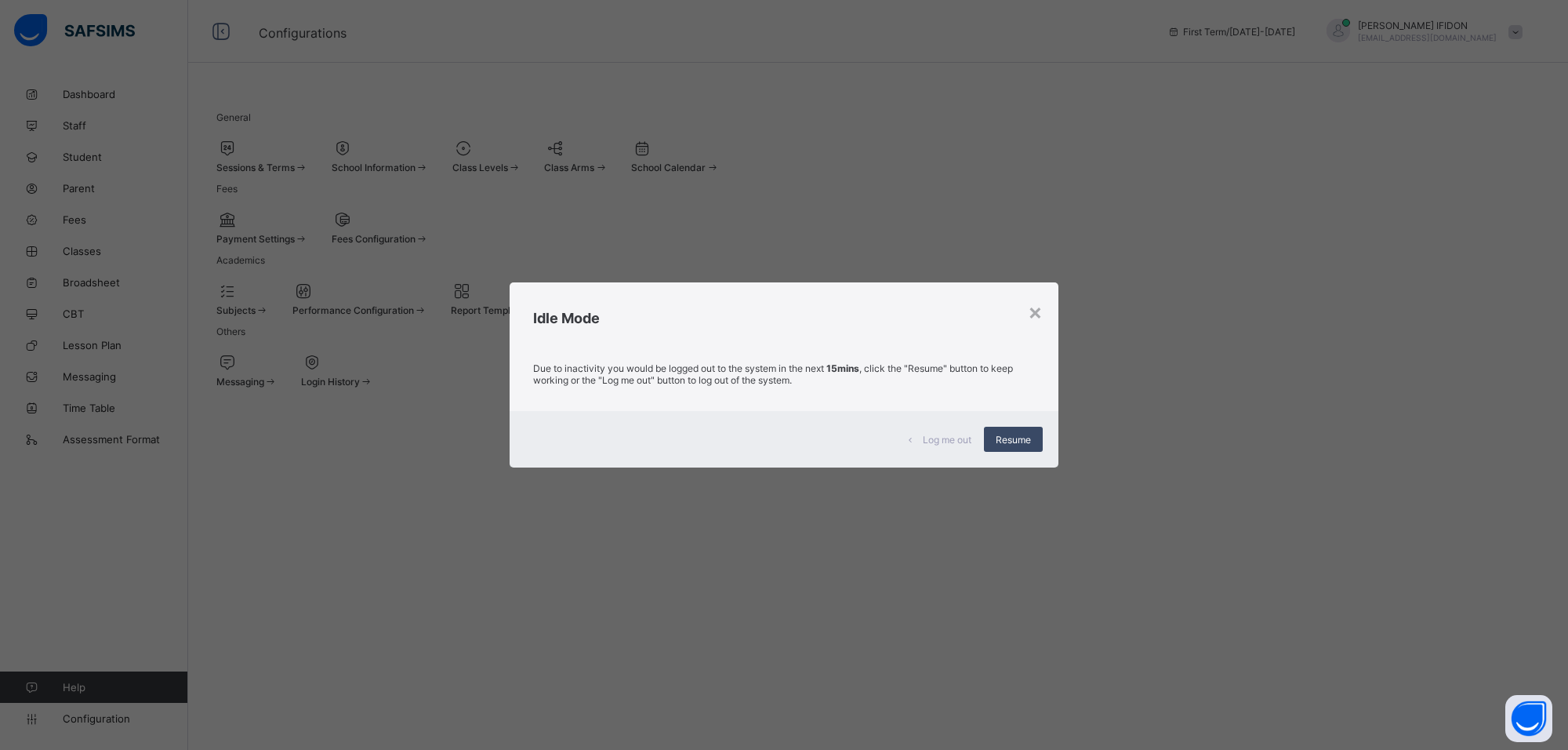
click at [1008, 443] on span "Resume" at bounding box center [1013, 439] width 35 height 11
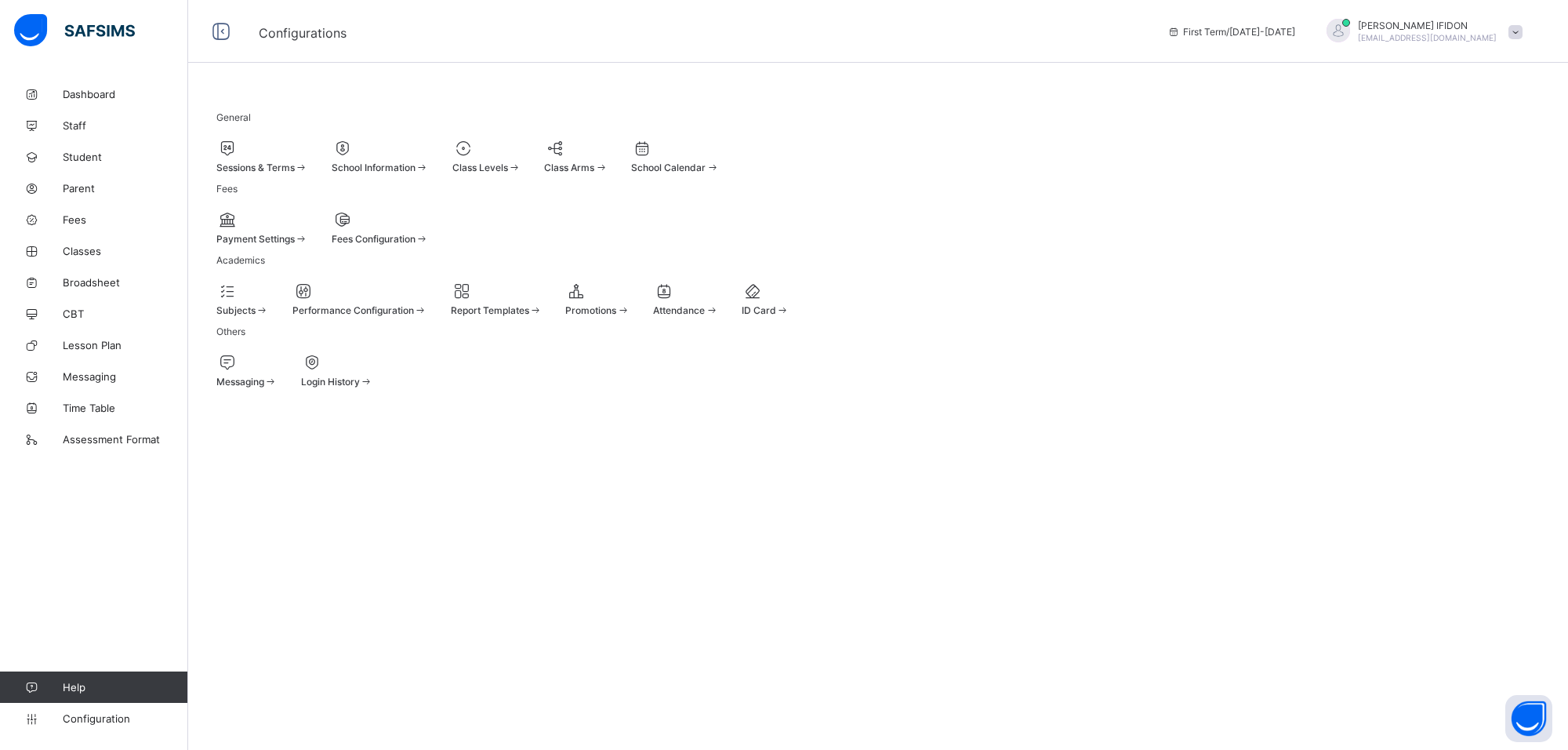
click at [587, 300] on icon at bounding box center [576, 291] width 22 height 19
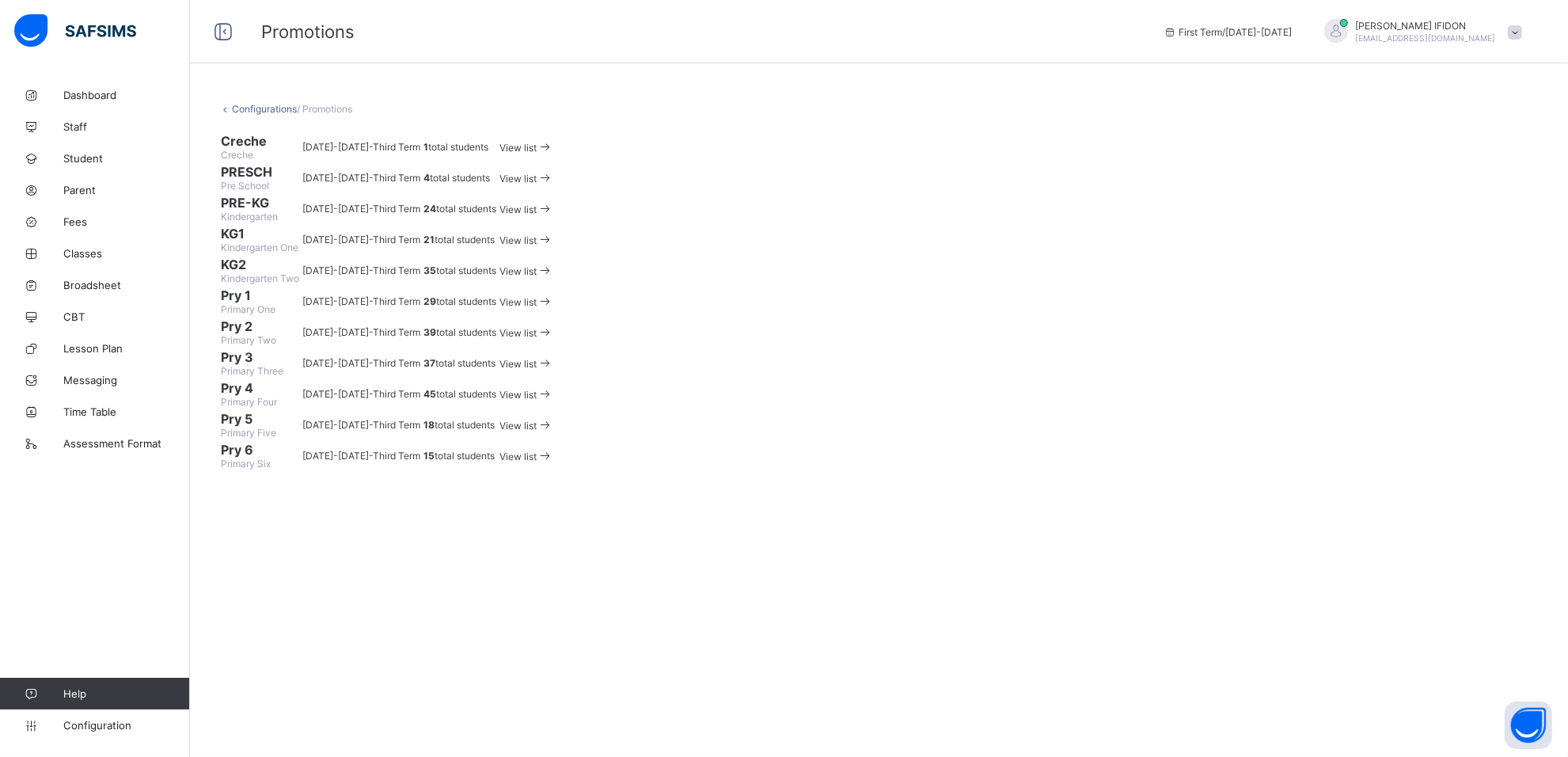
scroll to position [210, 0]
click at [553, 401] on div "View list" at bounding box center [526, 393] width 54 height 15
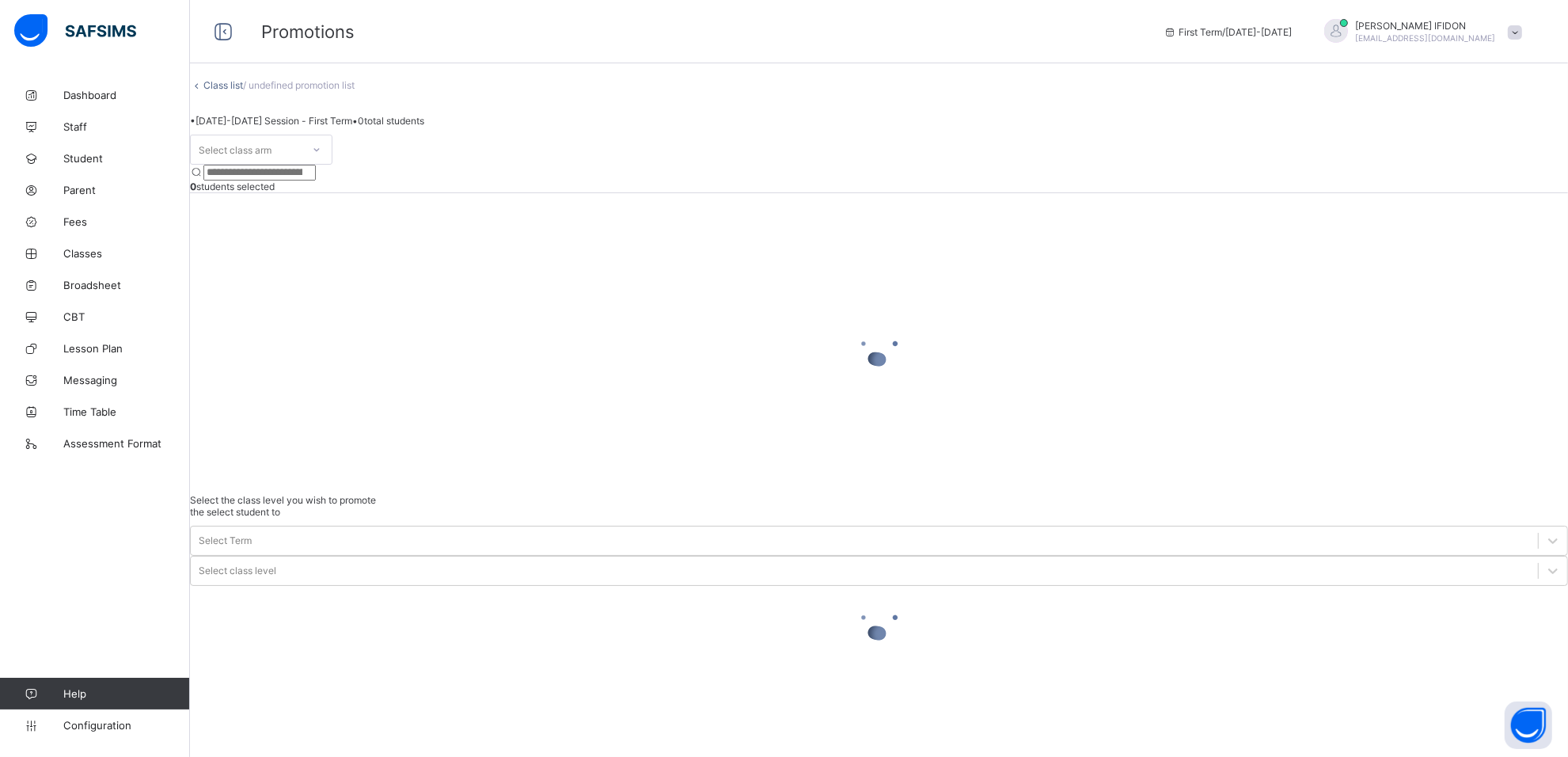
scroll to position [25, 0]
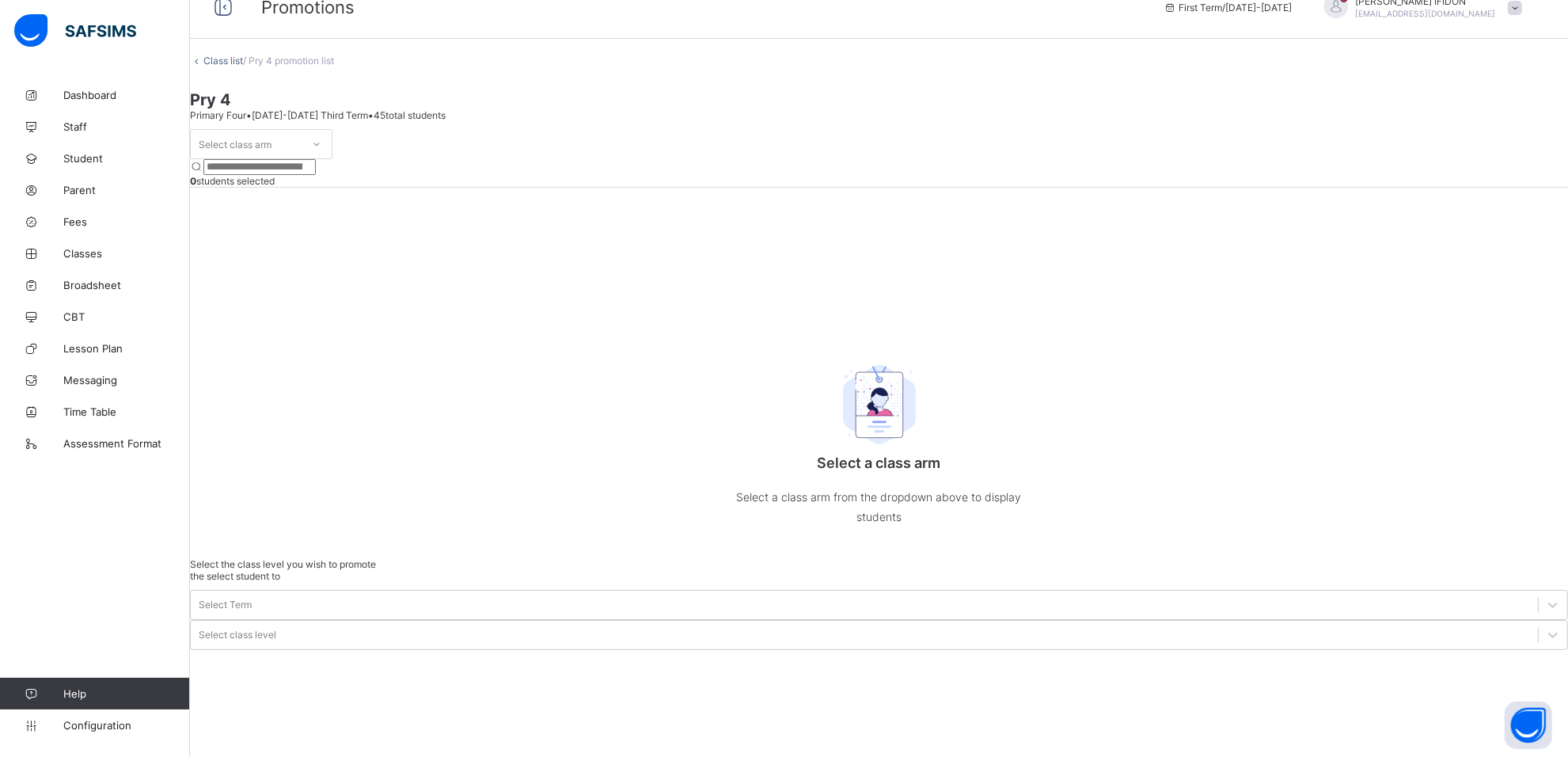
click at [322, 152] on icon at bounding box center [316, 144] width 10 height 16
click at [322, 191] on div "Lily" at bounding box center [261, 178] width 141 height 25
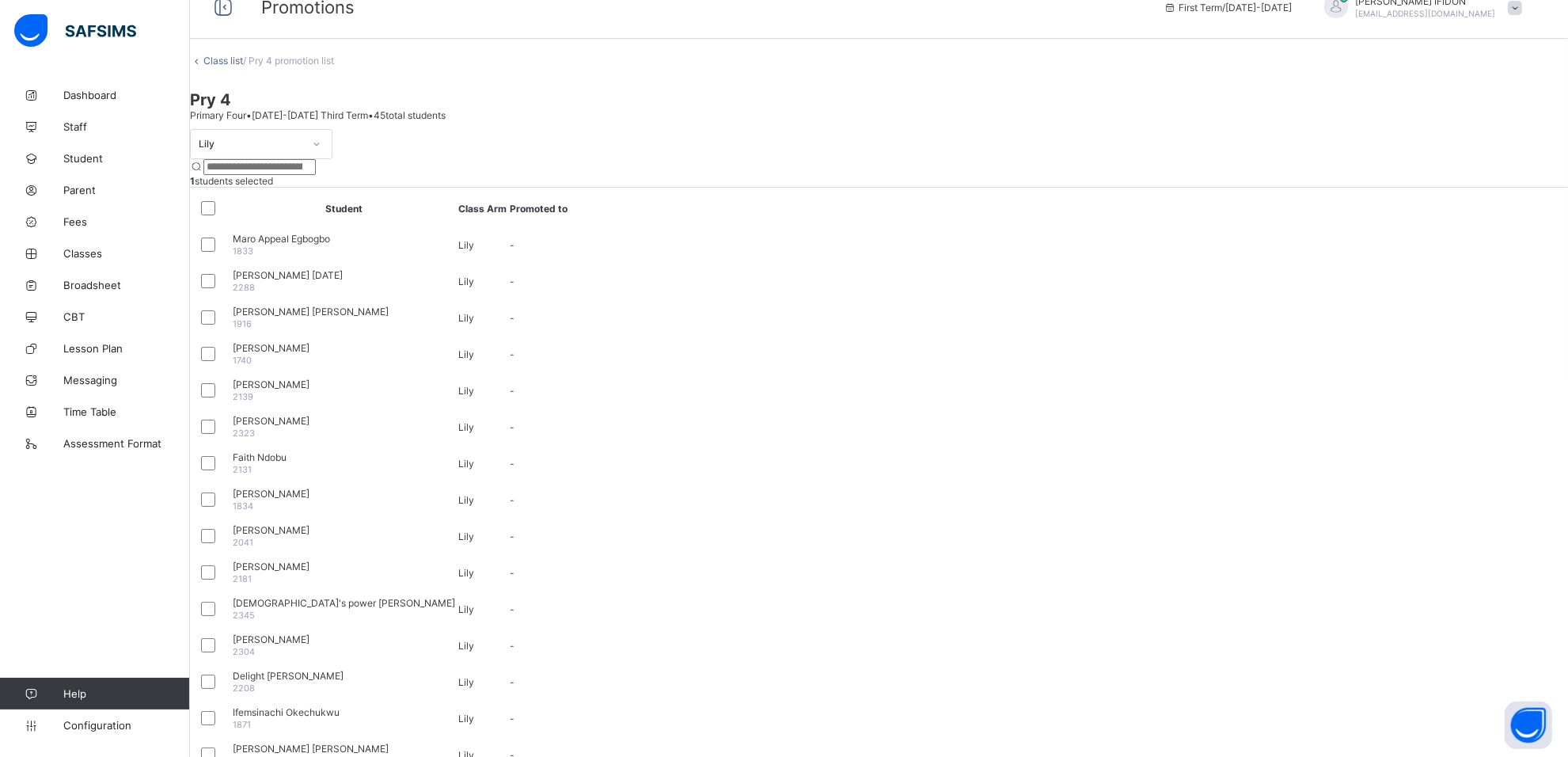
scroll to position [124, 0]
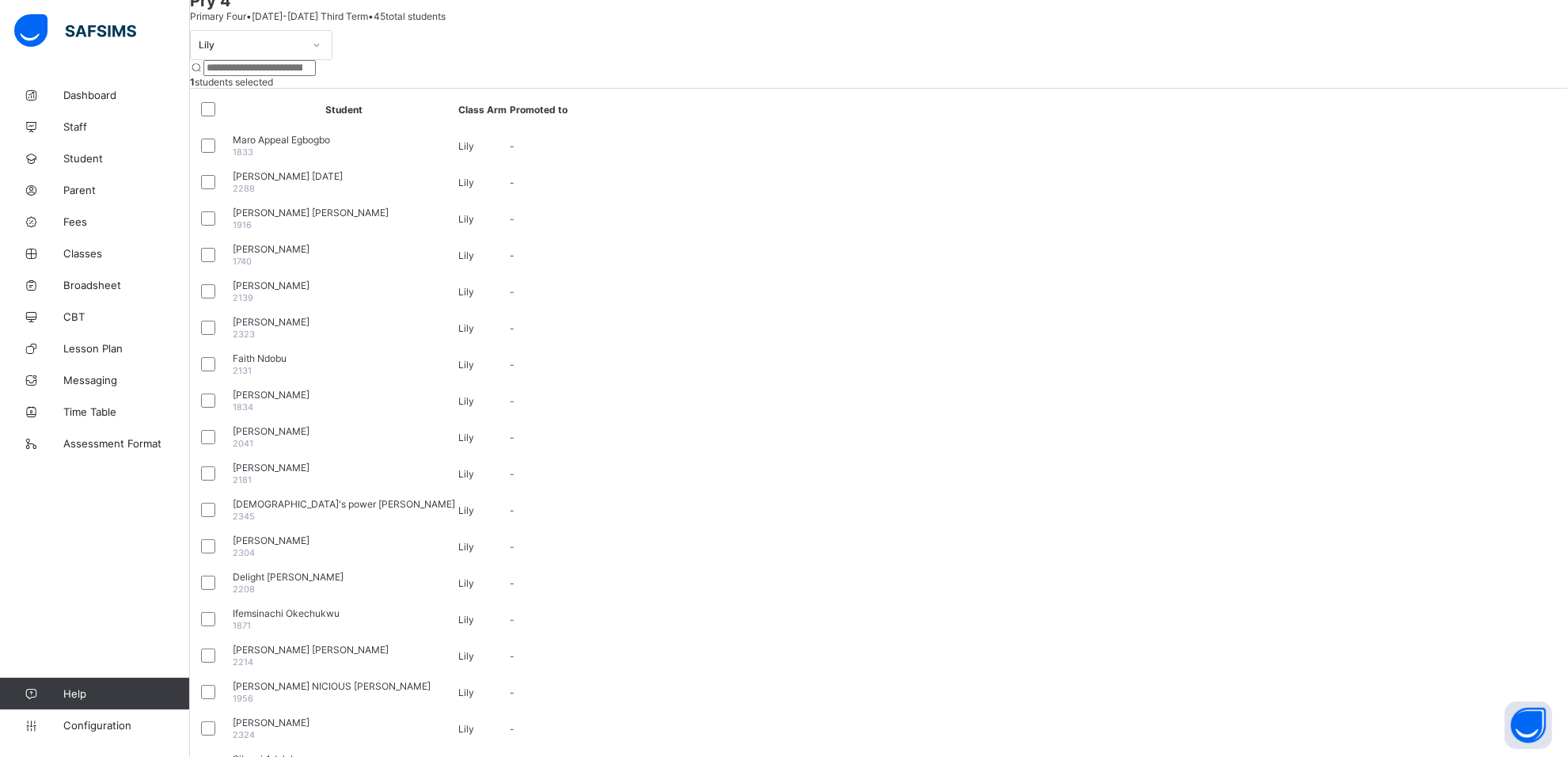
click at [230, 271] on div at bounding box center [212, 255] width 35 height 34
click at [230, 308] on div at bounding box center [212, 291] width 35 height 34
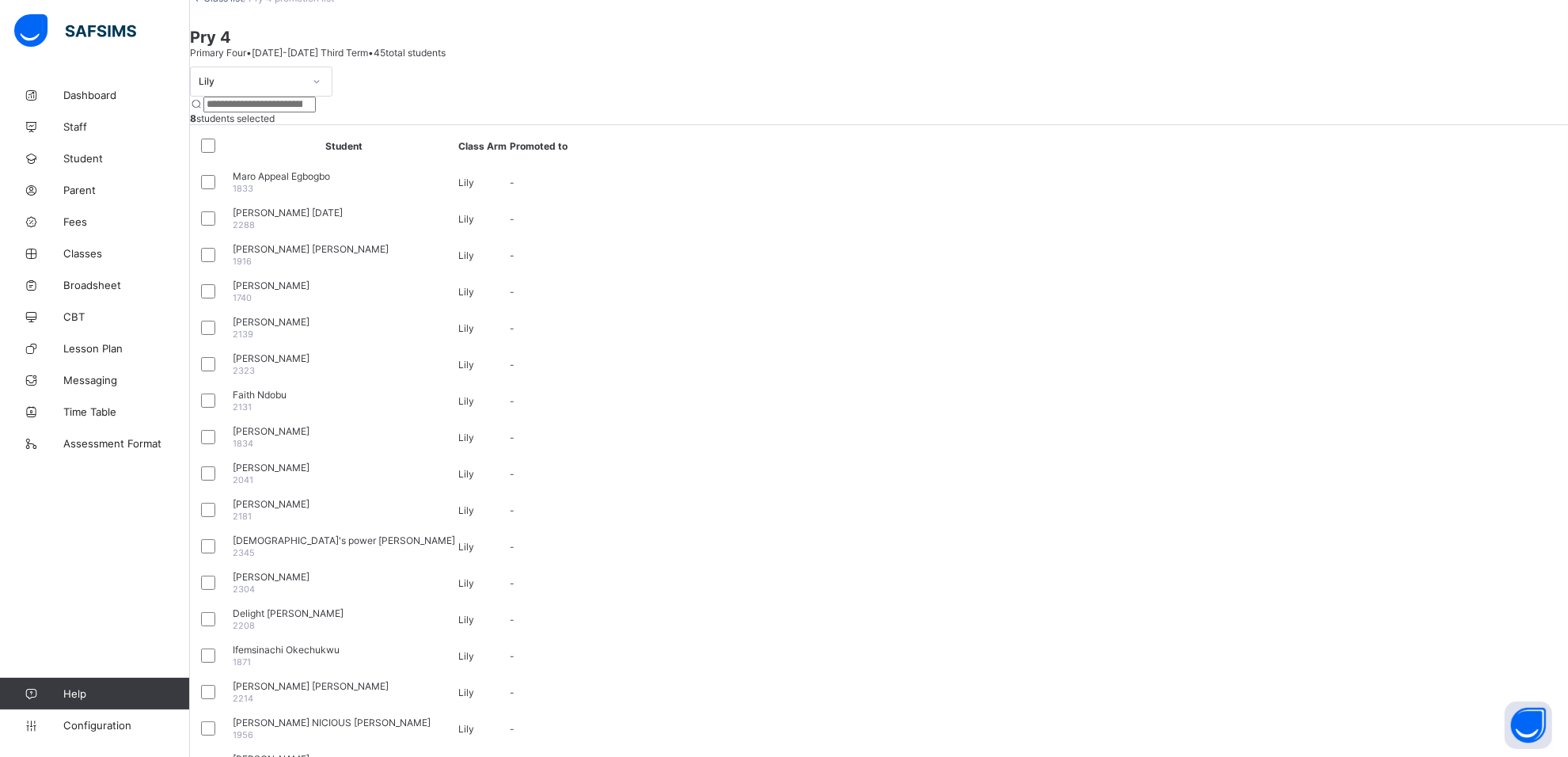
scroll to position [0, 0]
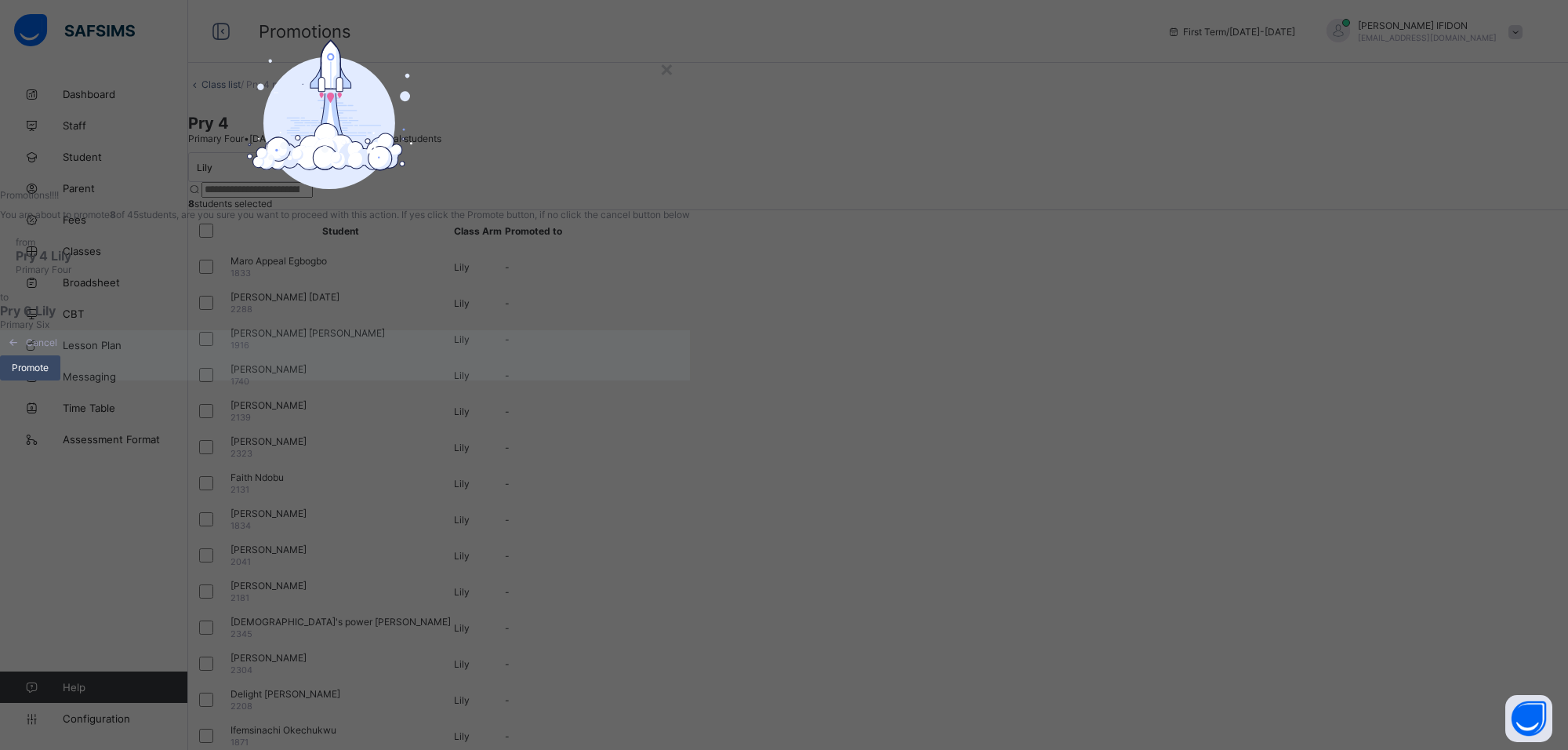
click at [49, 374] on span "Promote" at bounding box center [30, 367] width 37 height 11
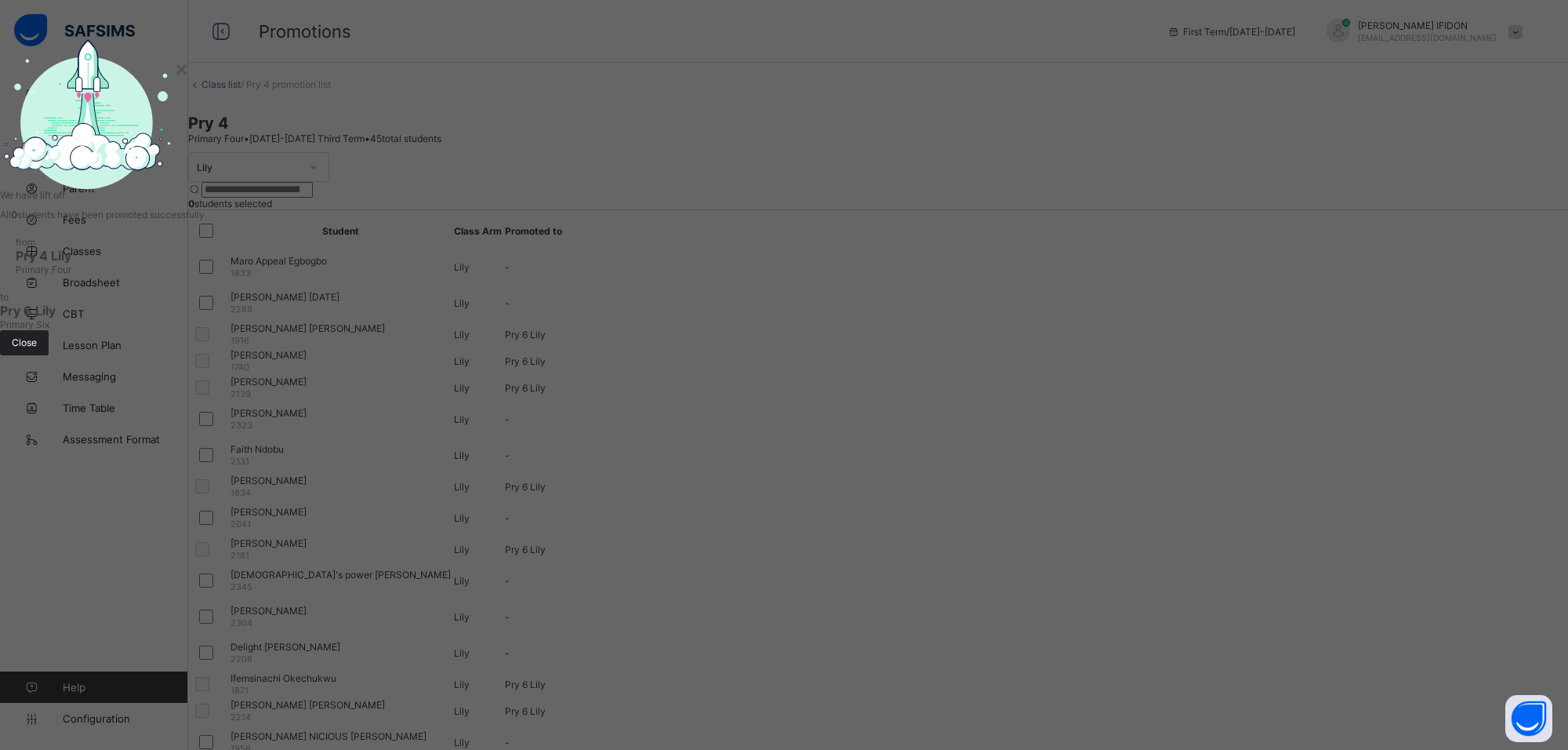
click at [49, 355] on div "Close" at bounding box center [24, 342] width 49 height 25
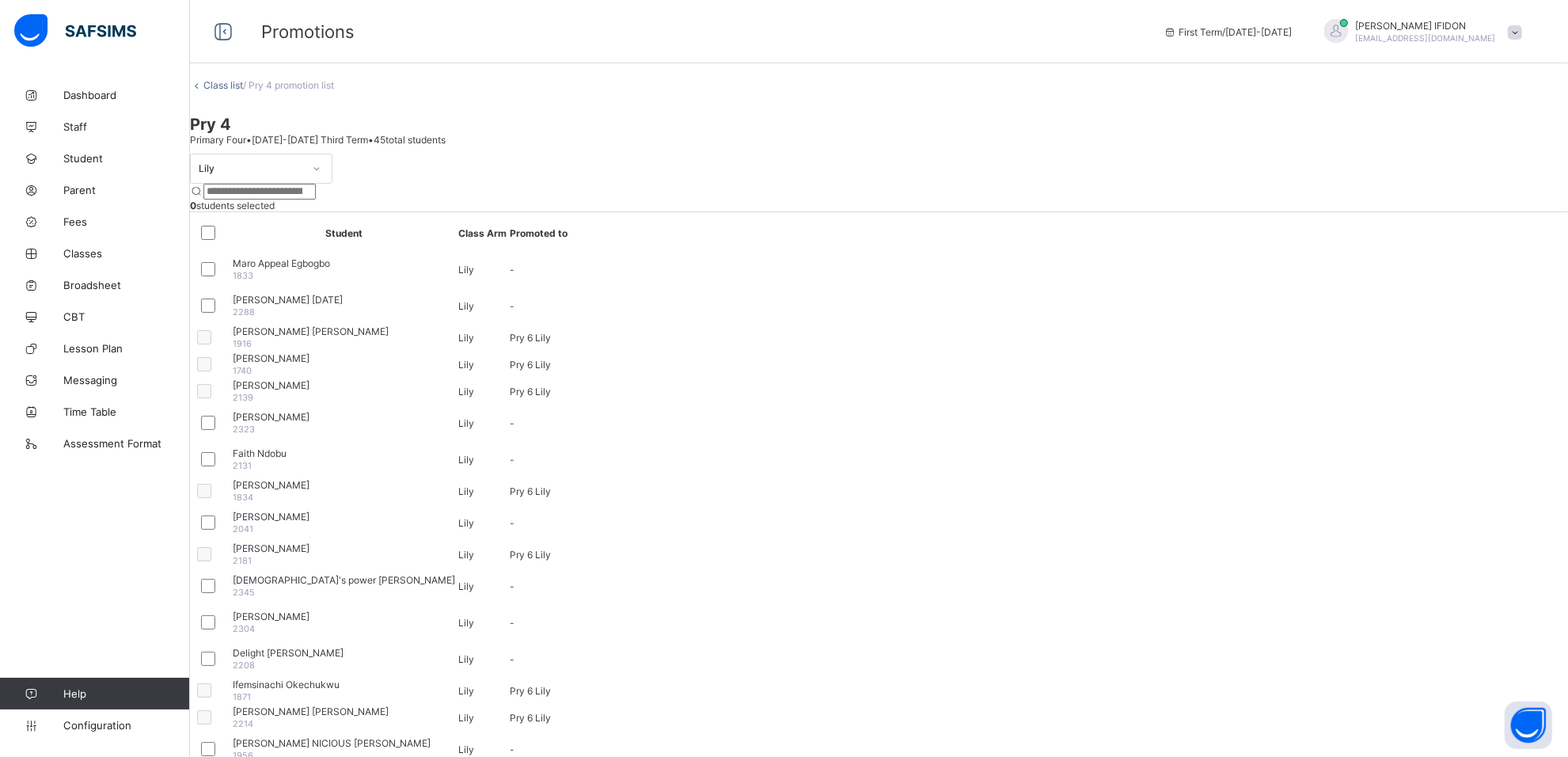
click at [225, 315] on div at bounding box center [211, 306] width 27 height 19
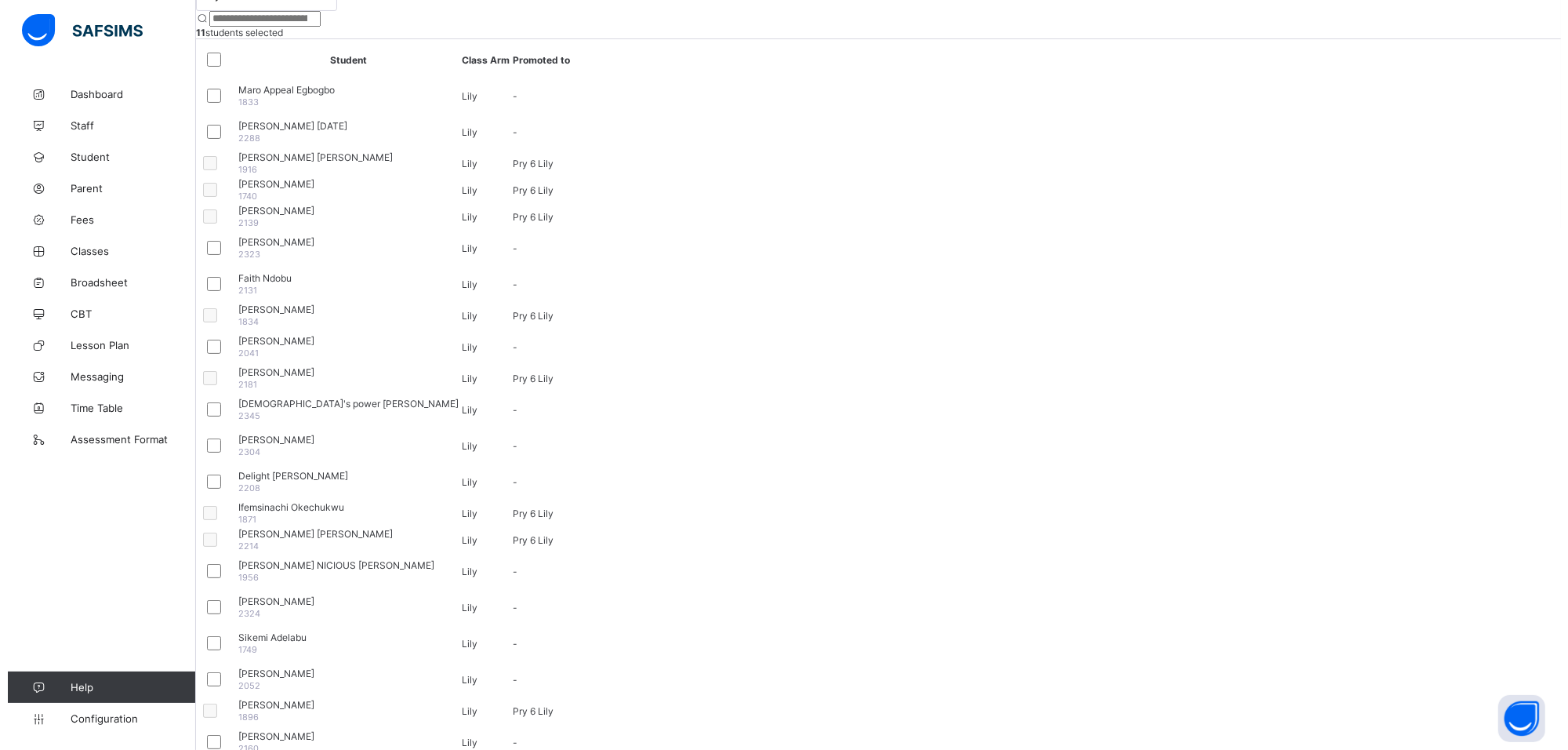
scroll to position [155, 0]
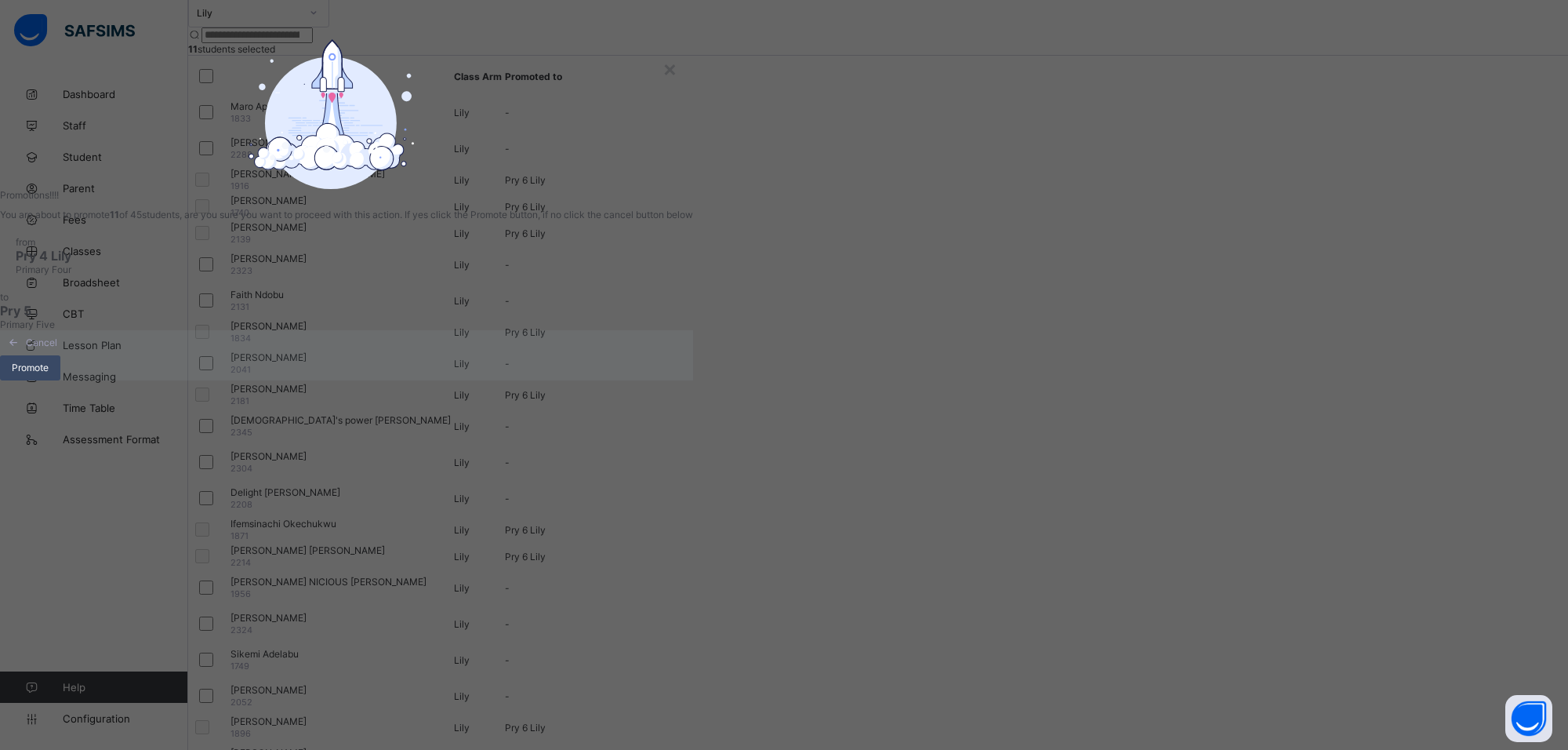
click at [49, 374] on span "Promote" at bounding box center [30, 367] width 37 height 11
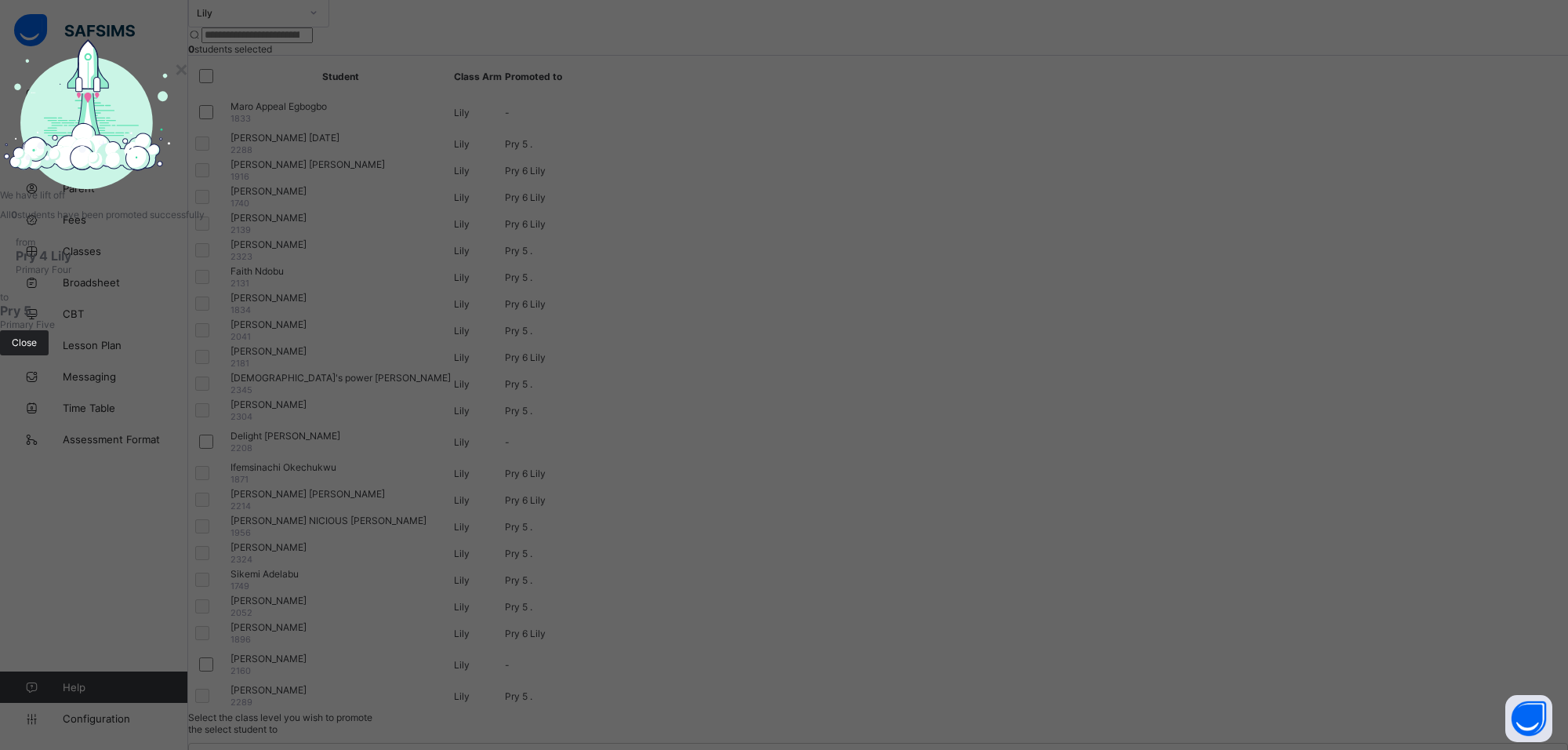
click at [37, 348] on span "Close" at bounding box center [24, 341] width 25 height 11
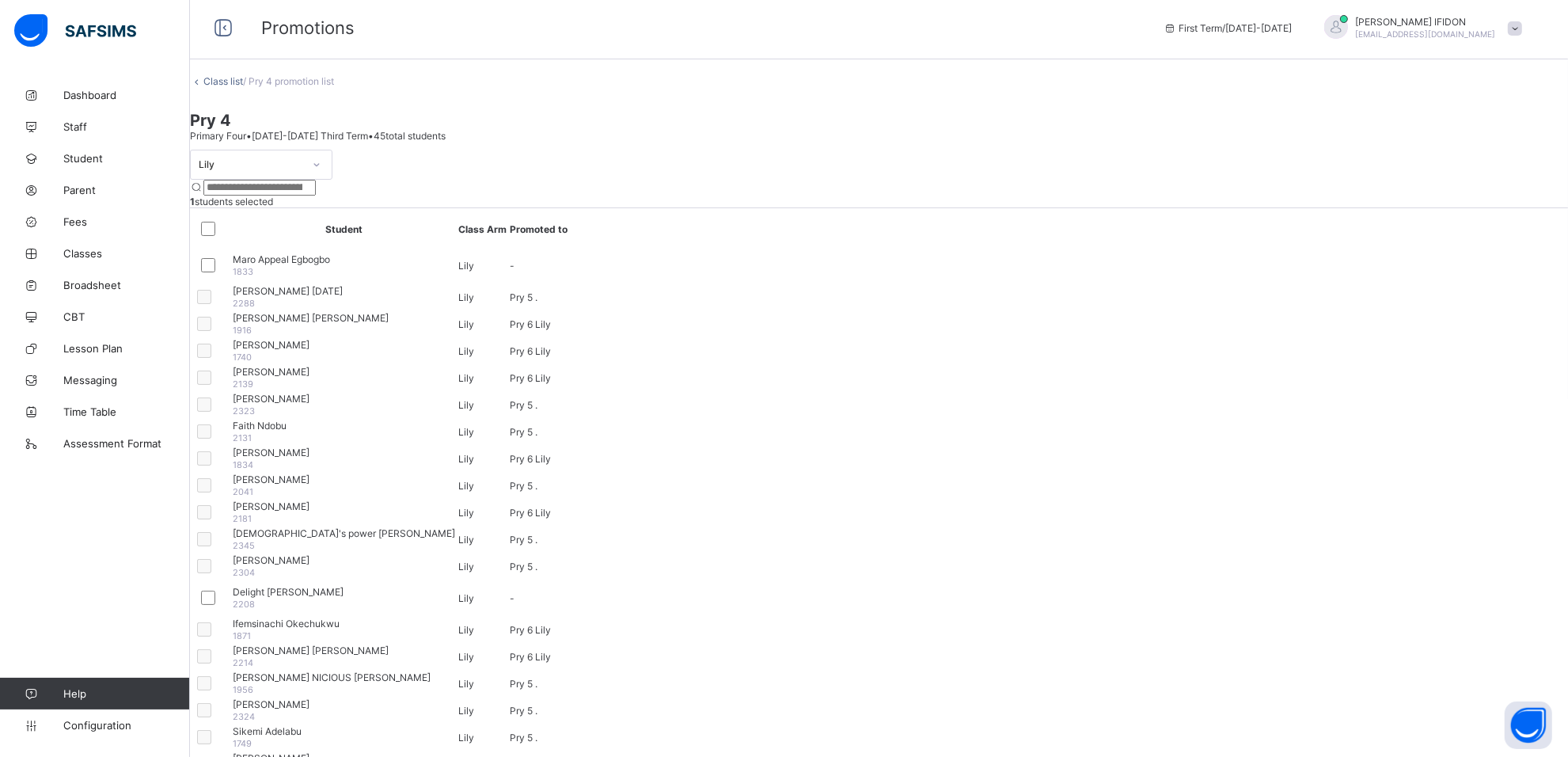
scroll to position [0, 0]
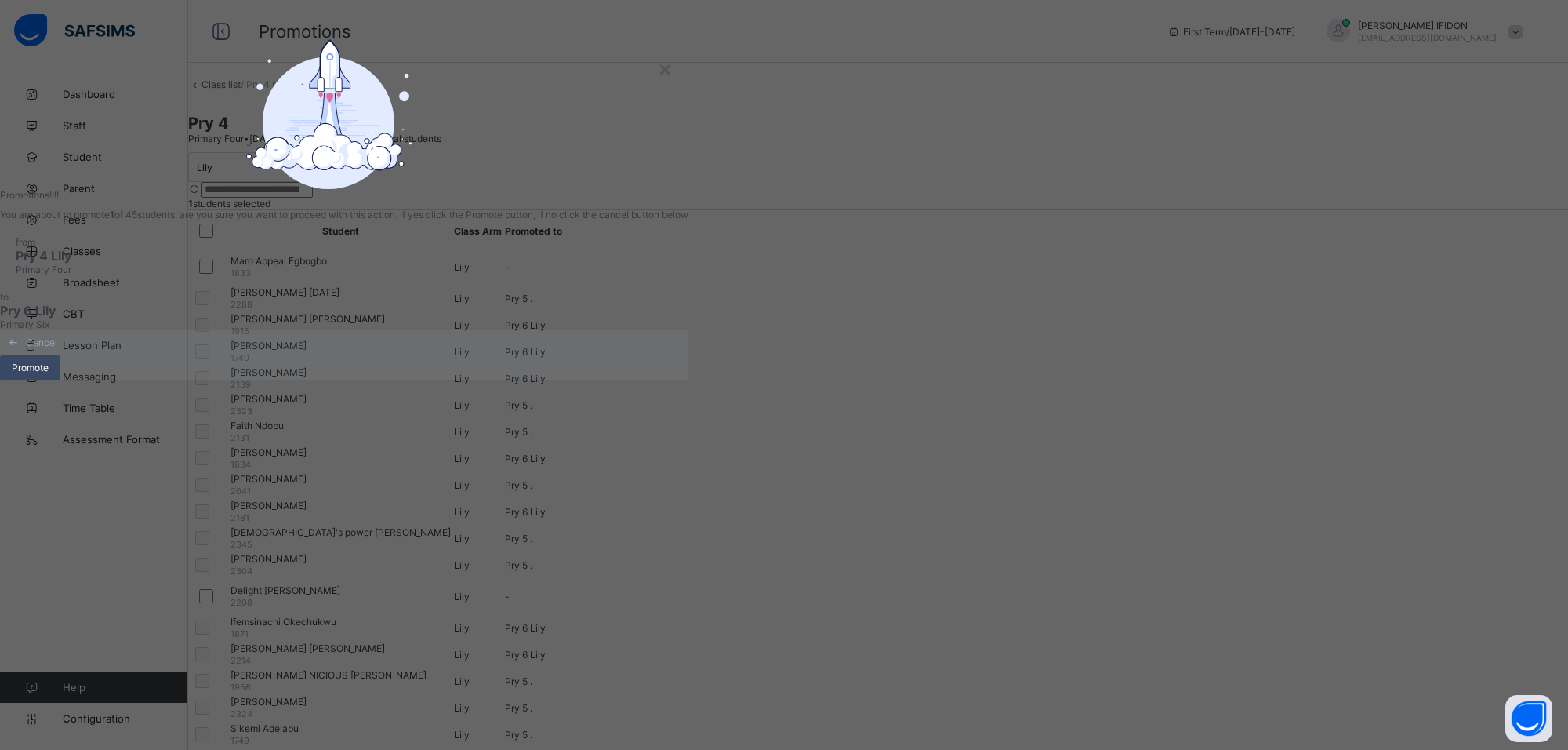
click at [49, 374] on span "Promote" at bounding box center [30, 367] width 37 height 11
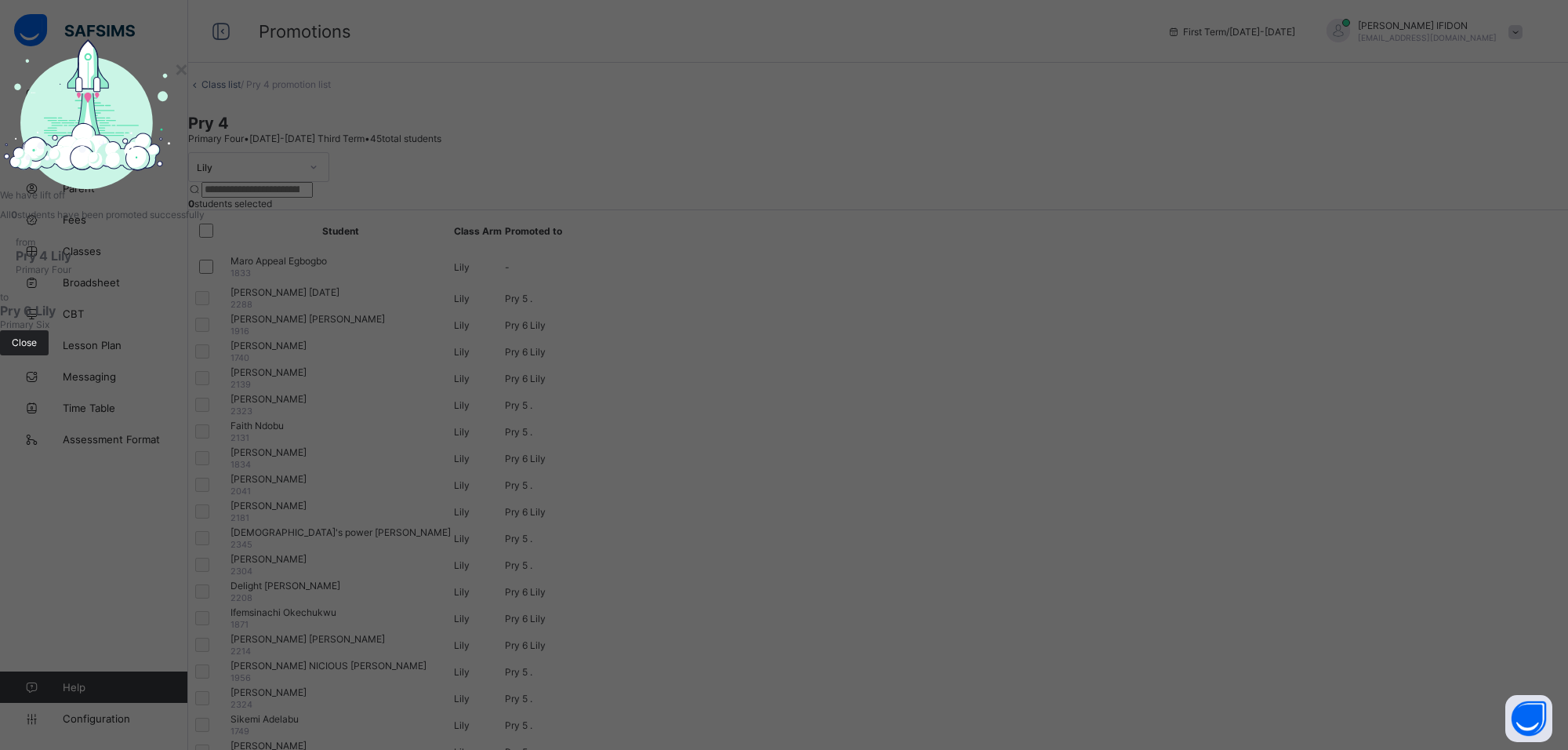
click at [49, 355] on div "Close" at bounding box center [24, 342] width 49 height 25
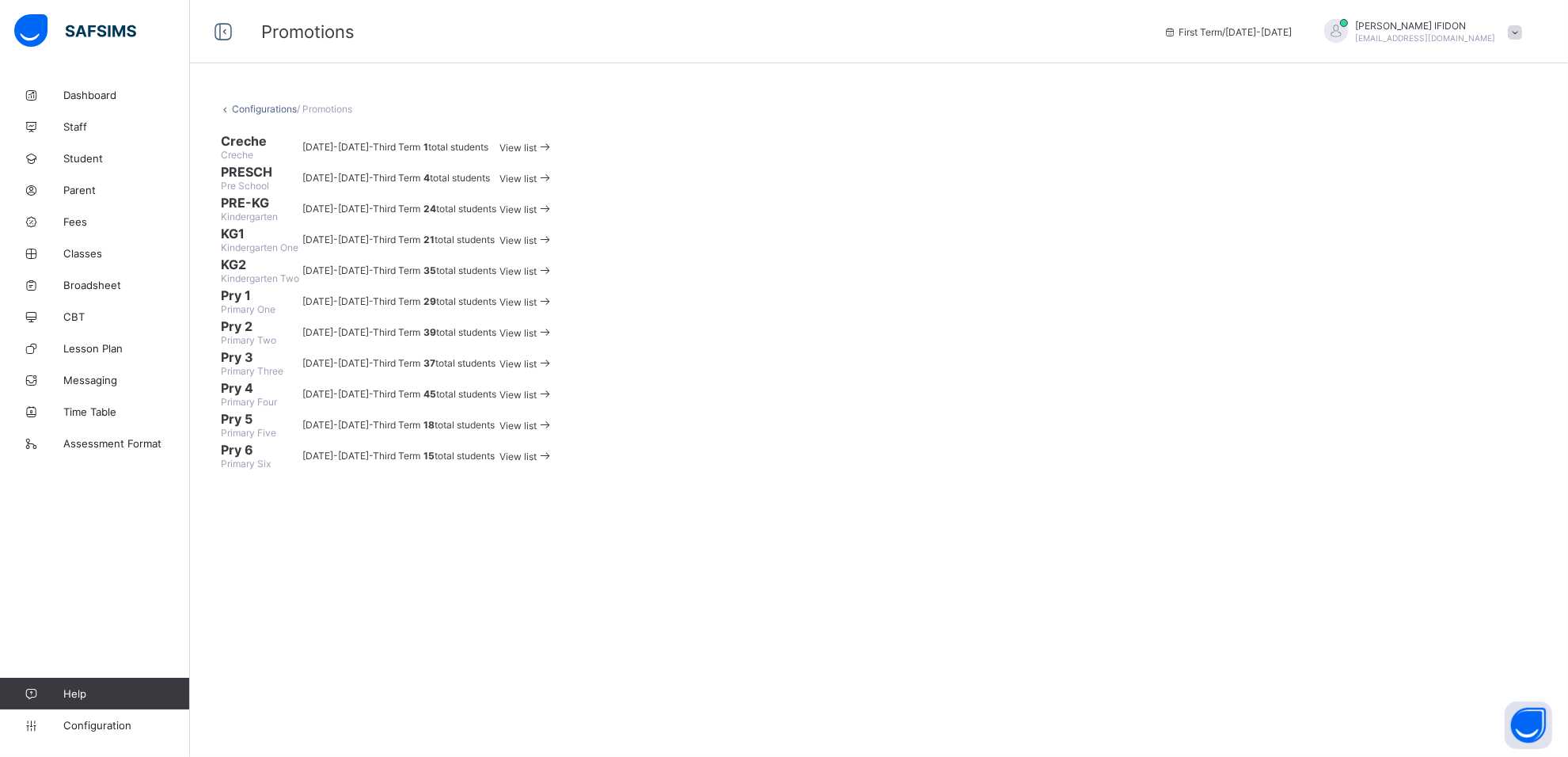
scroll to position [210, 0]
click at [537, 400] on span "View list" at bounding box center [519, 394] width 37 height 11
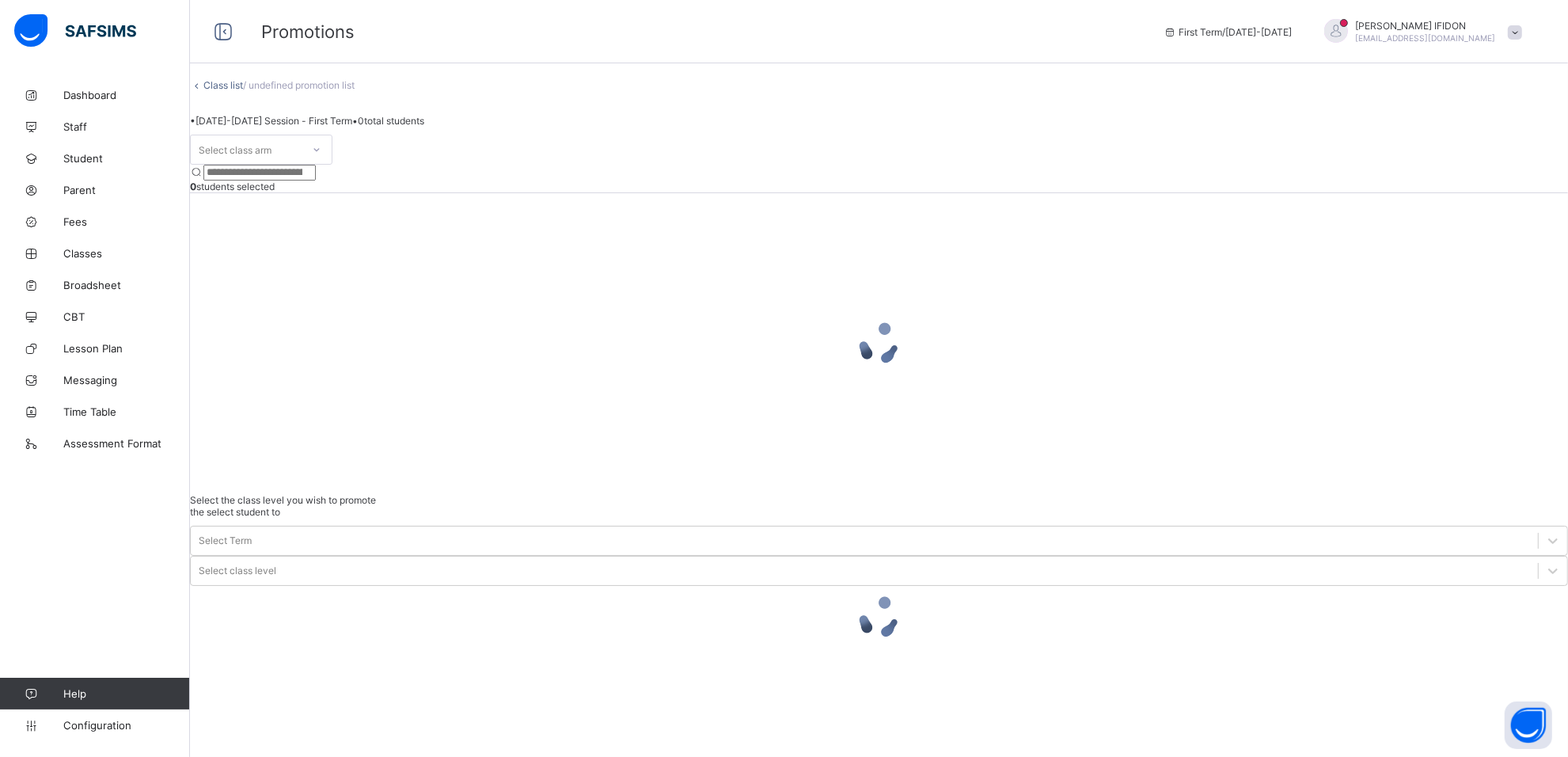
scroll to position [25, 0]
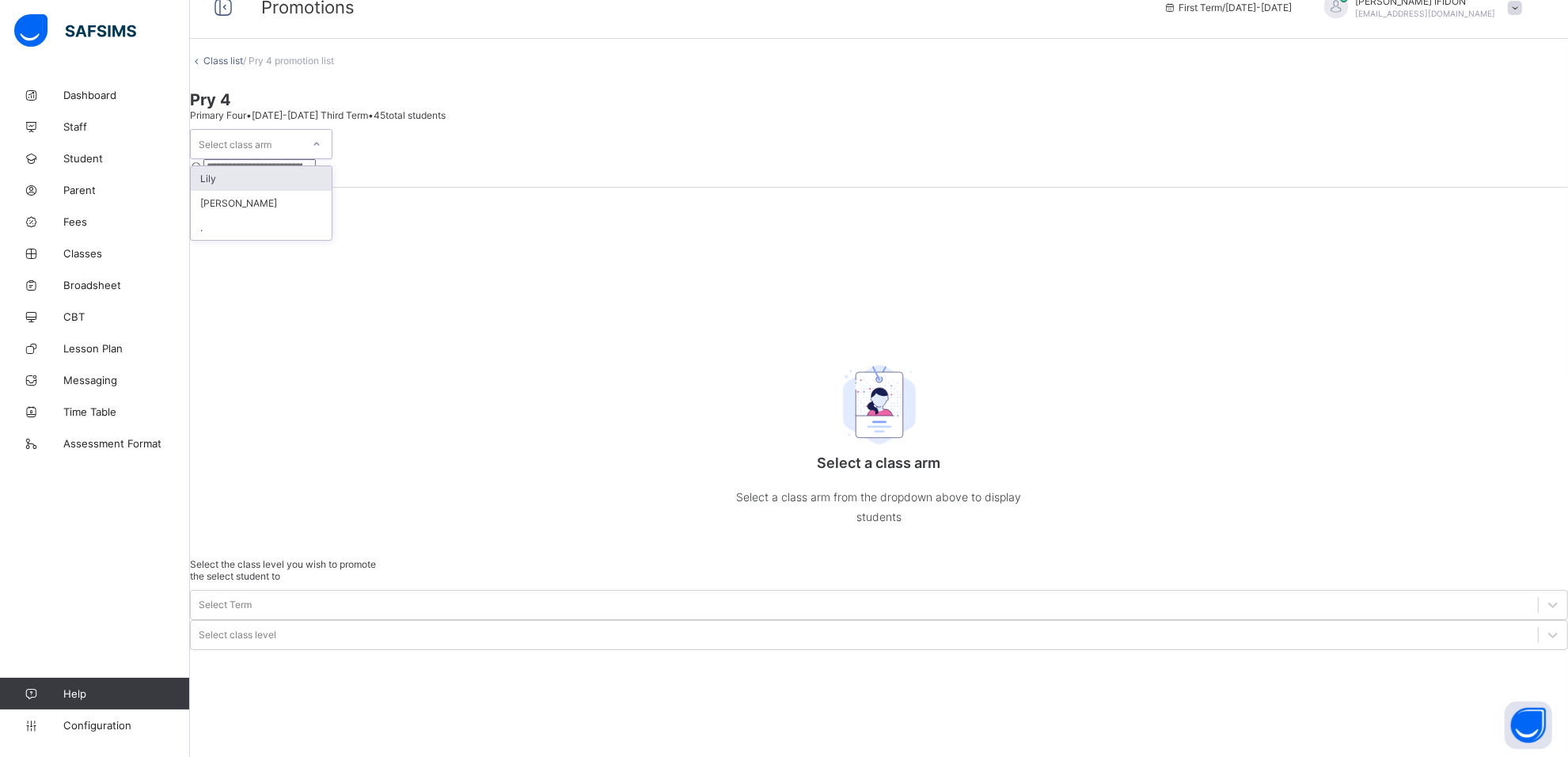
click at [330, 156] on div at bounding box center [316, 144] width 27 height 26
click at [317, 216] on div "Sharon" at bounding box center [261, 203] width 141 height 25
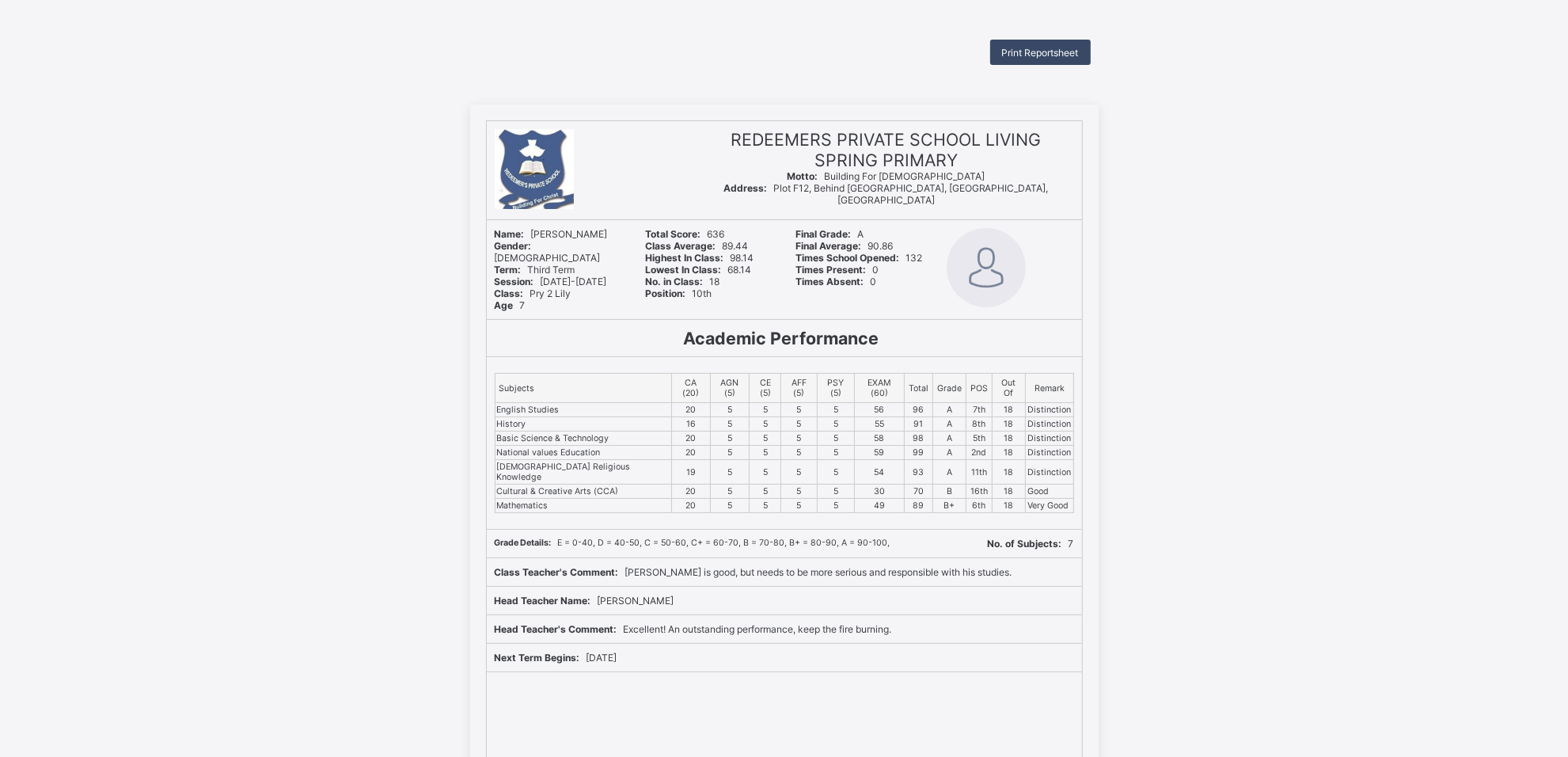
click at [1051, 49] on span "Print Reportsheet" at bounding box center [1041, 52] width 77 height 11
click at [1079, 52] on span "Print Reportsheet" at bounding box center [1041, 52] width 77 height 11
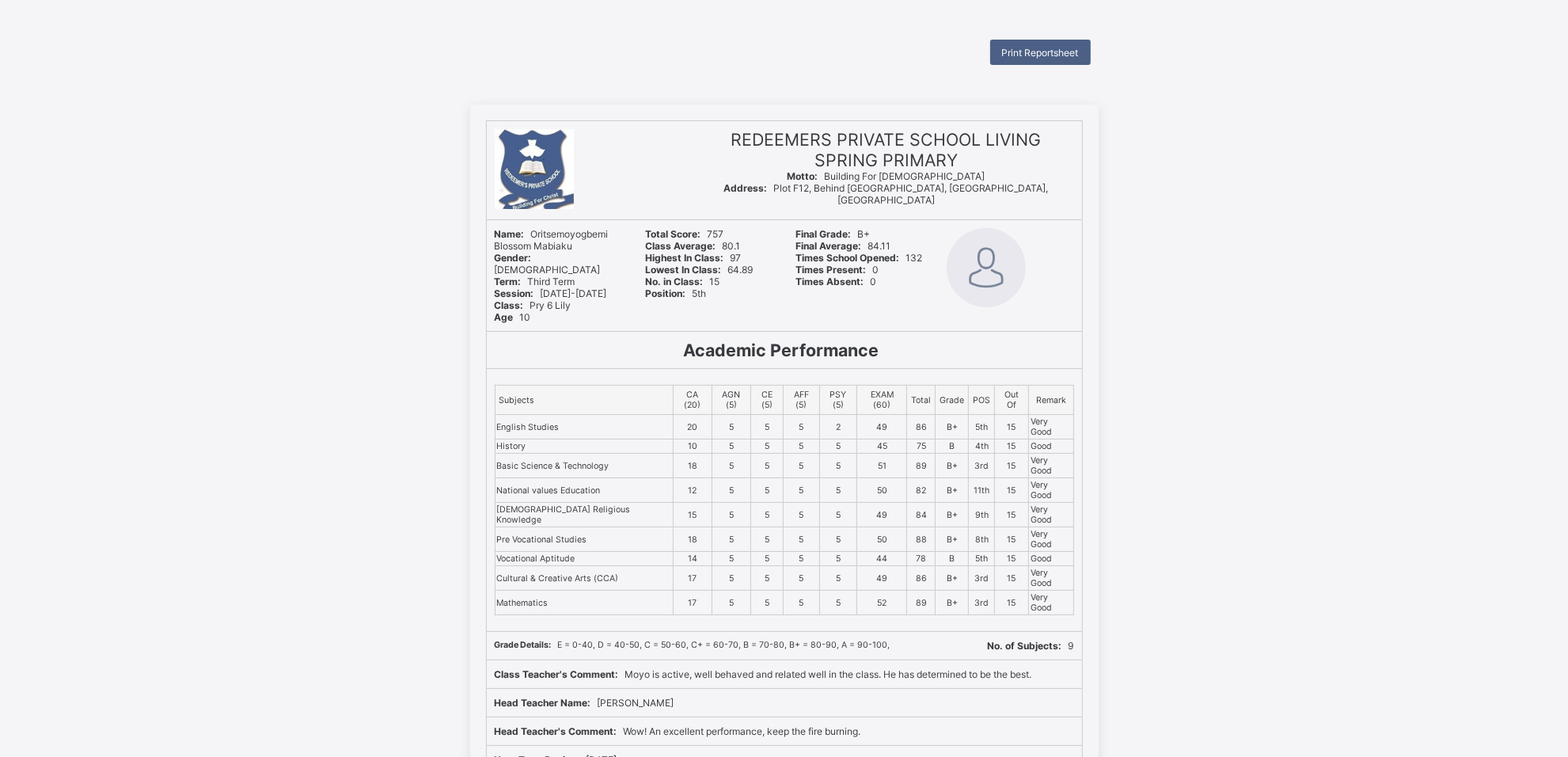
click at [1072, 42] on div "Print Reportsheet" at bounding box center [1041, 52] width 101 height 26
